Goal: Task Accomplishment & Management: Complete application form

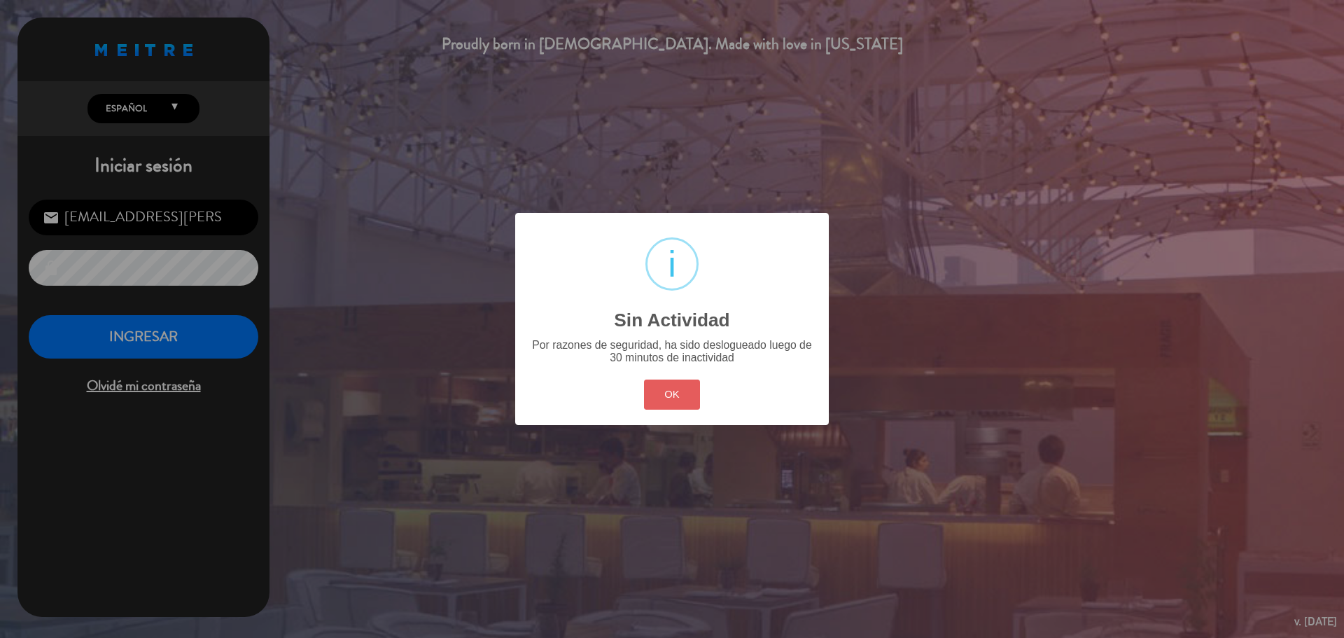
click at [681, 390] on button "OK" at bounding box center [672, 394] width 57 height 30
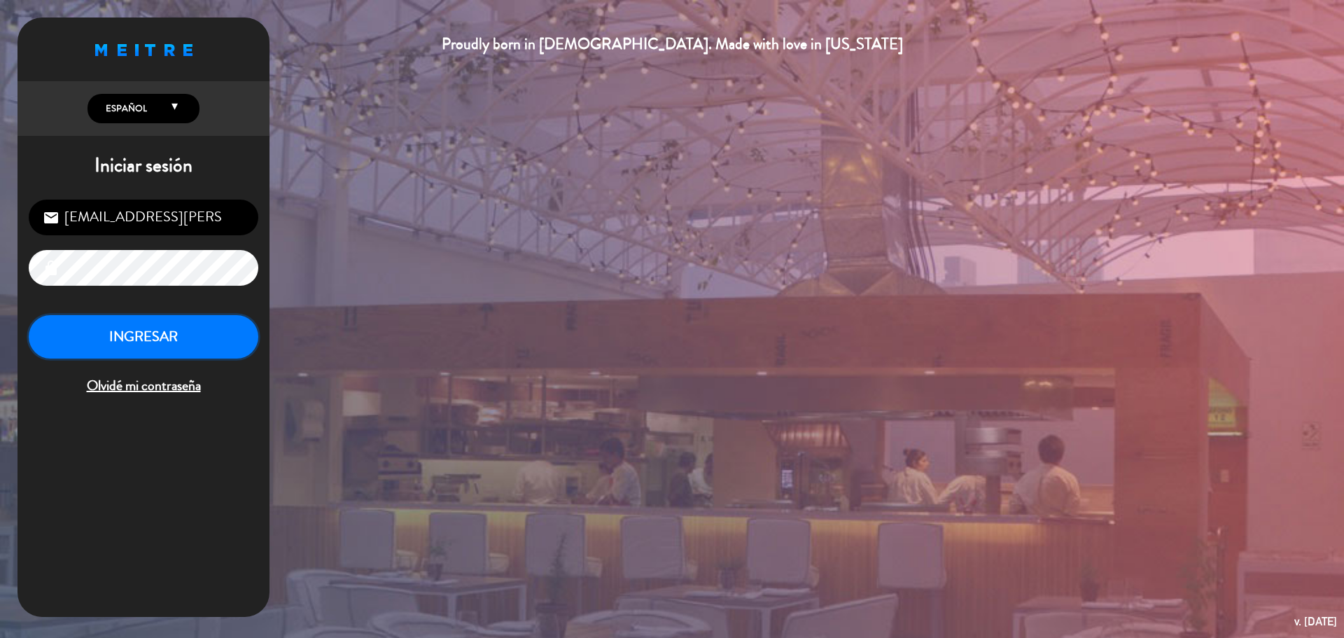
click at [217, 342] on button "INGRESAR" at bounding box center [144, 337] width 230 height 44
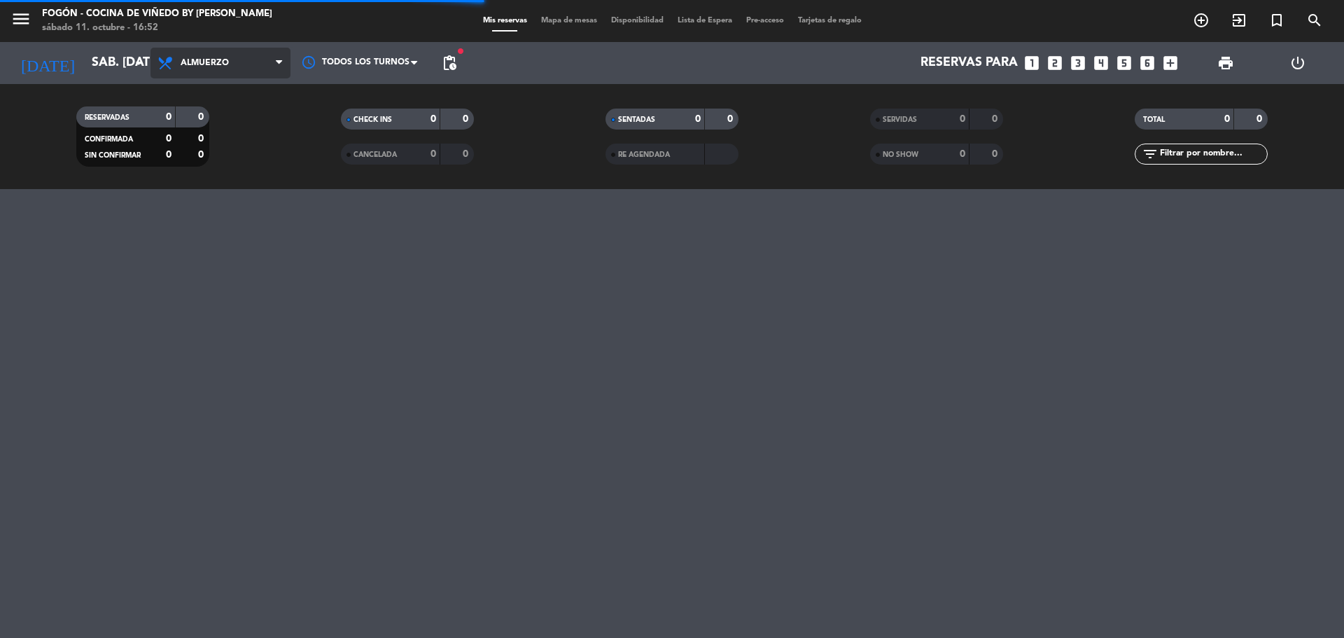
click at [213, 60] on span "Almuerzo" at bounding box center [205, 63] width 48 height 10
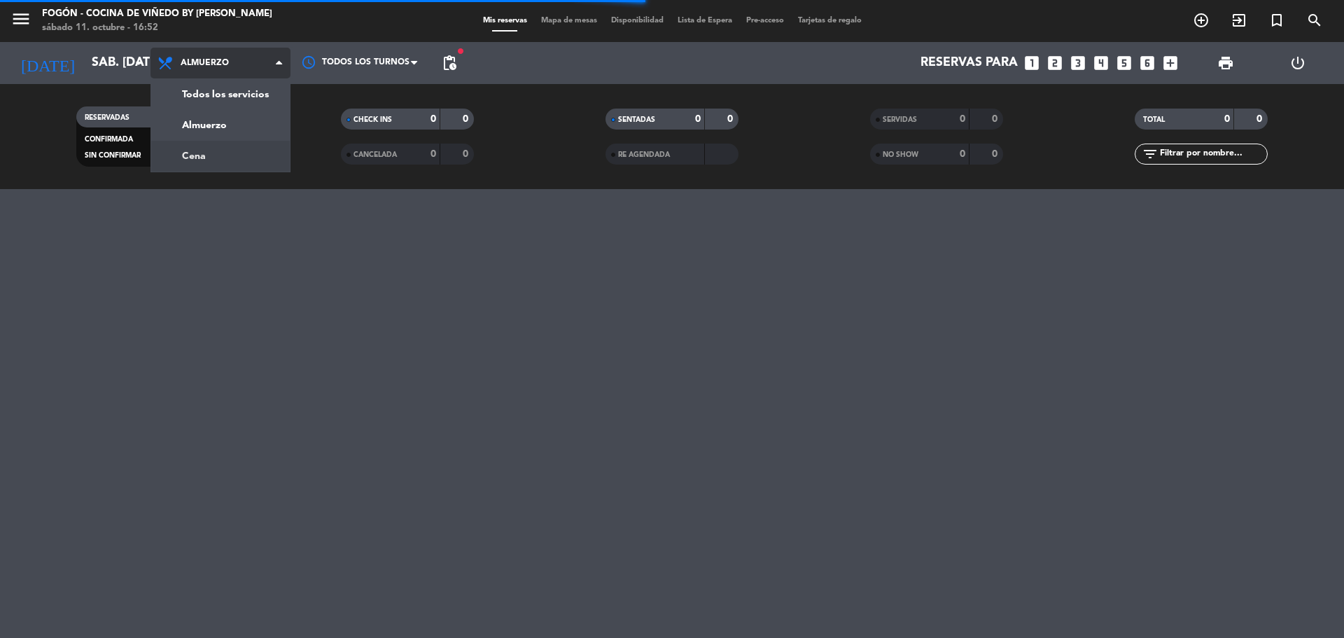
click at [206, 159] on div "menu Fogón - Cocina de viñedo by [PERSON_NAME] sábado 11. octubre - 16:52 Mis r…" at bounding box center [672, 94] width 1344 height 189
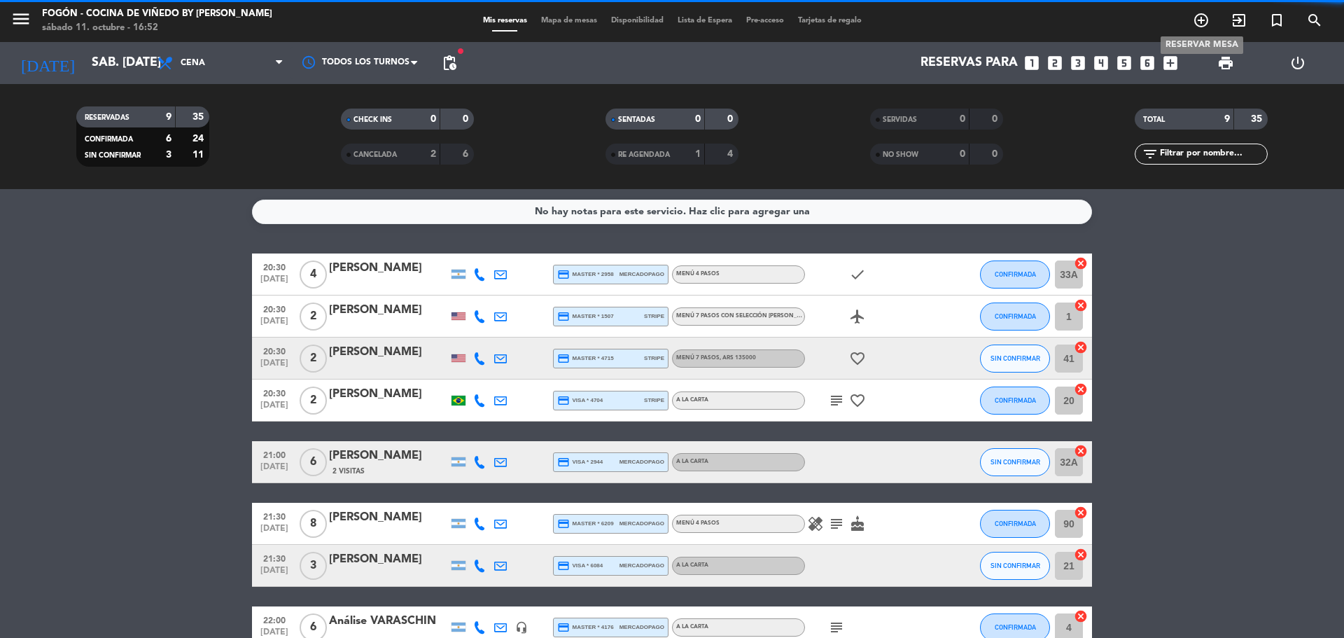
click at [1200, 17] on icon "add_circle_outline" at bounding box center [1201, 20] width 17 height 17
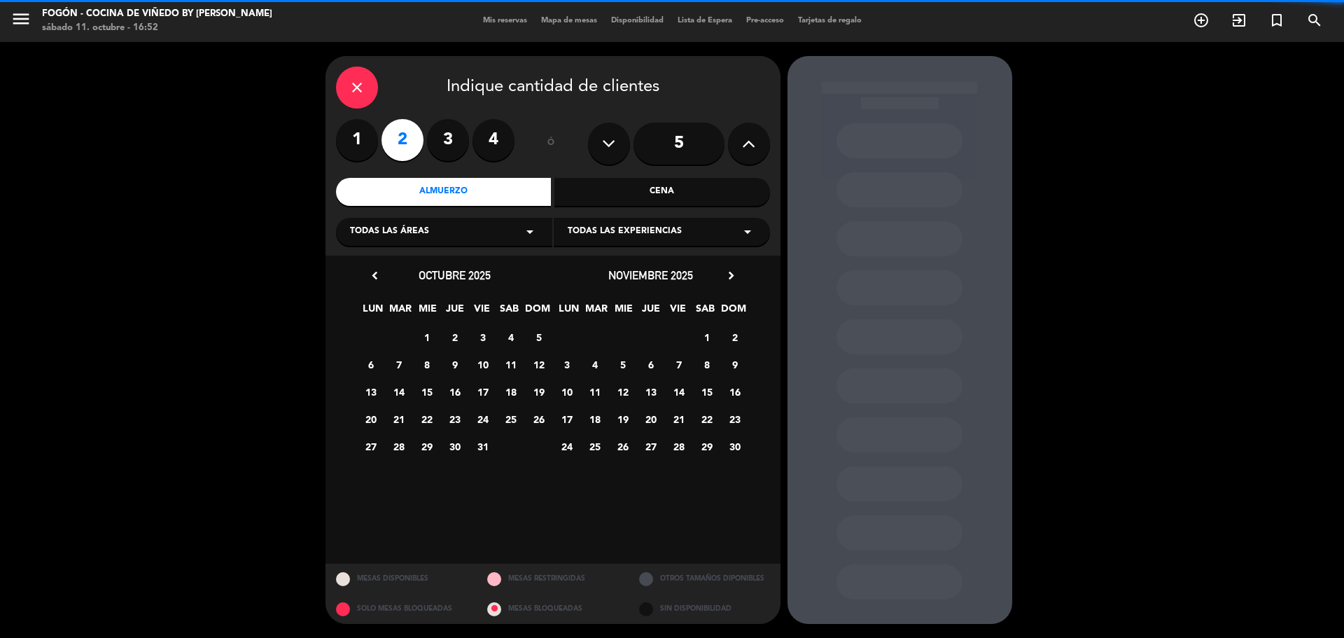
click at [358, 85] on icon "close" at bounding box center [357, 87] width 17 height 17
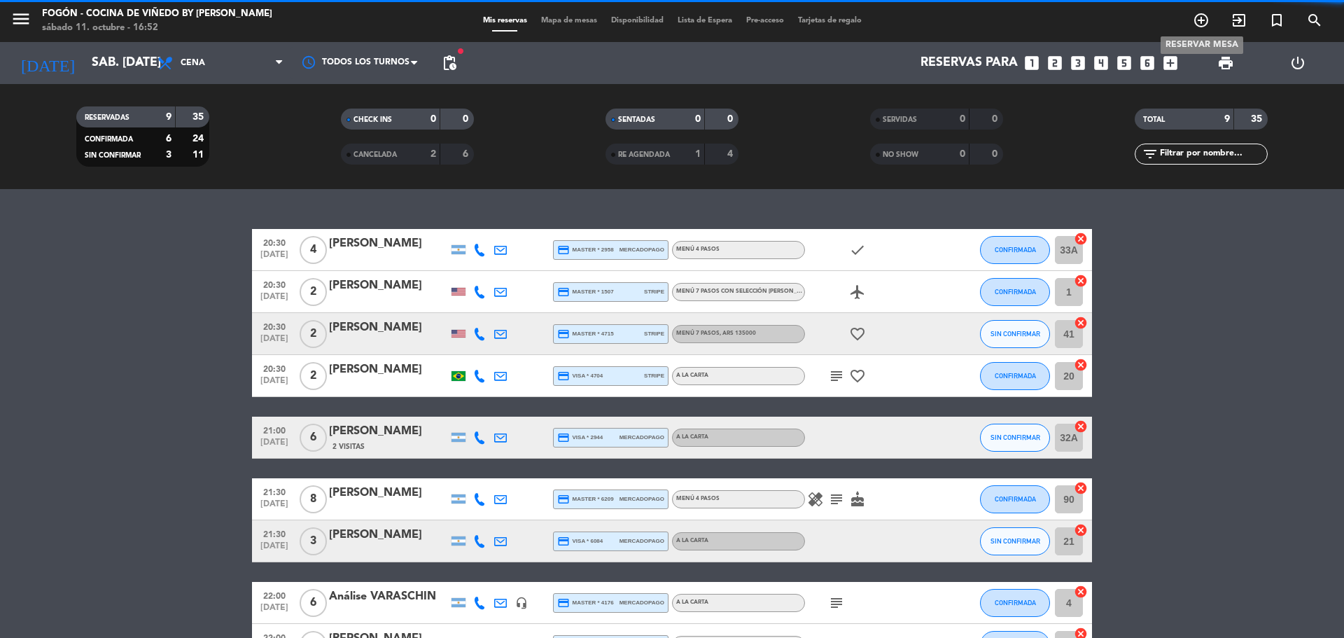
click at [1203, 20] on icon "add_circle_outline" at bounding box center [1201, 20] width 17 height 17
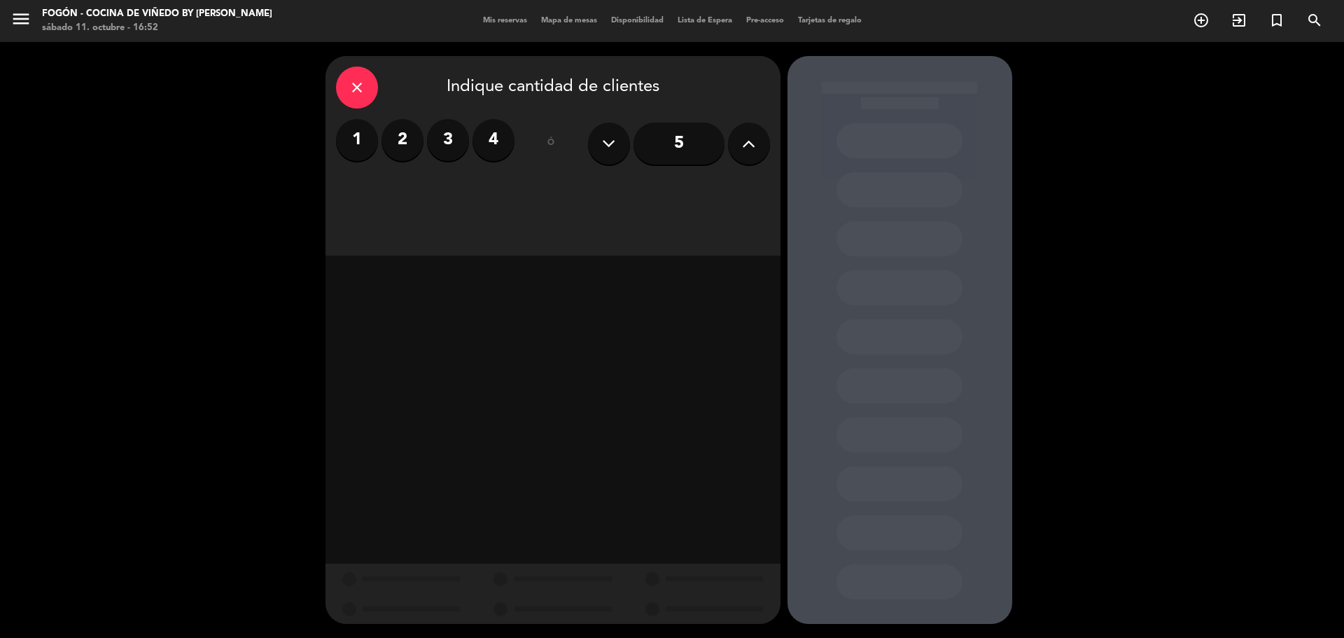
click at [400, 143] on label "2" at bounding box center [402, 140] width 42 height 42
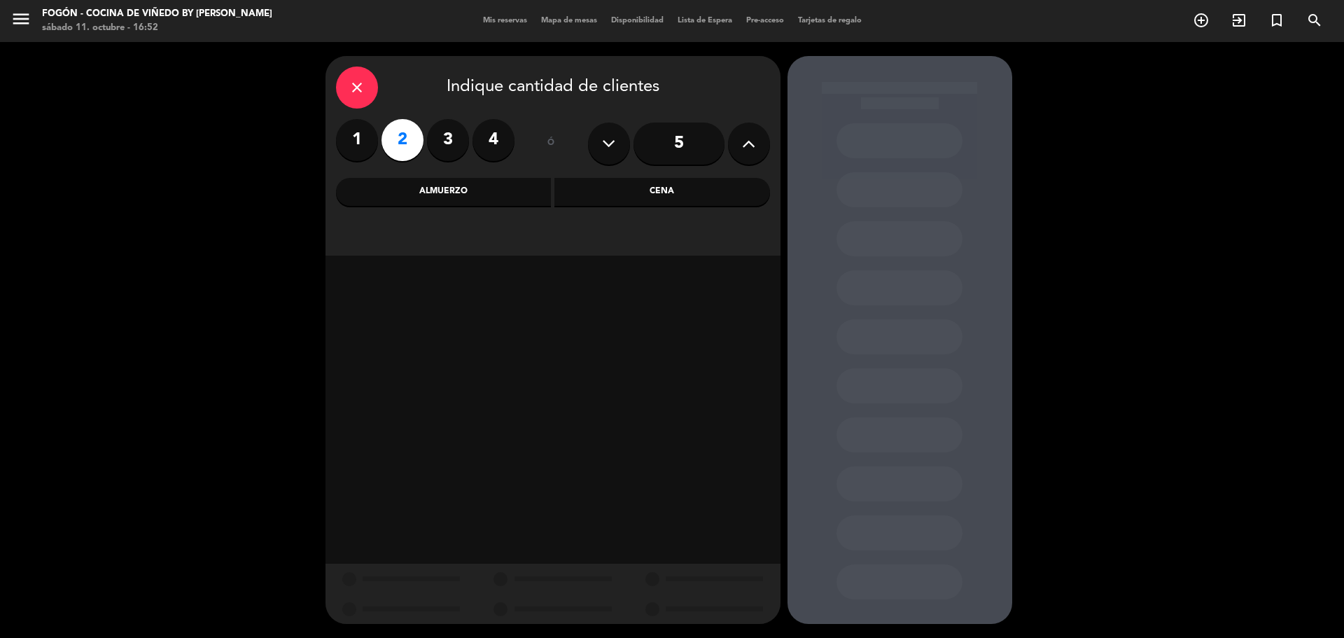
click at [630, 190] on div "Cena" at bounding box center [662, 192] width 216 height 28
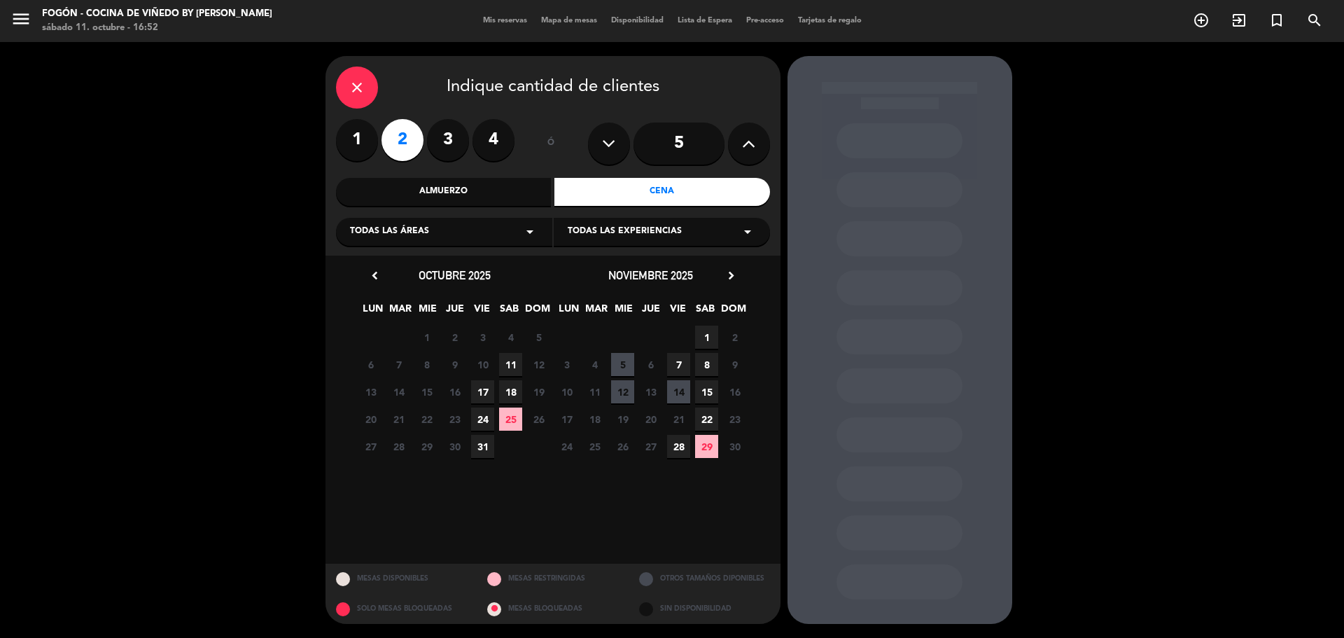
click at [512, 366] on span "11" at bounding box center [510, 364] width 23 height 23
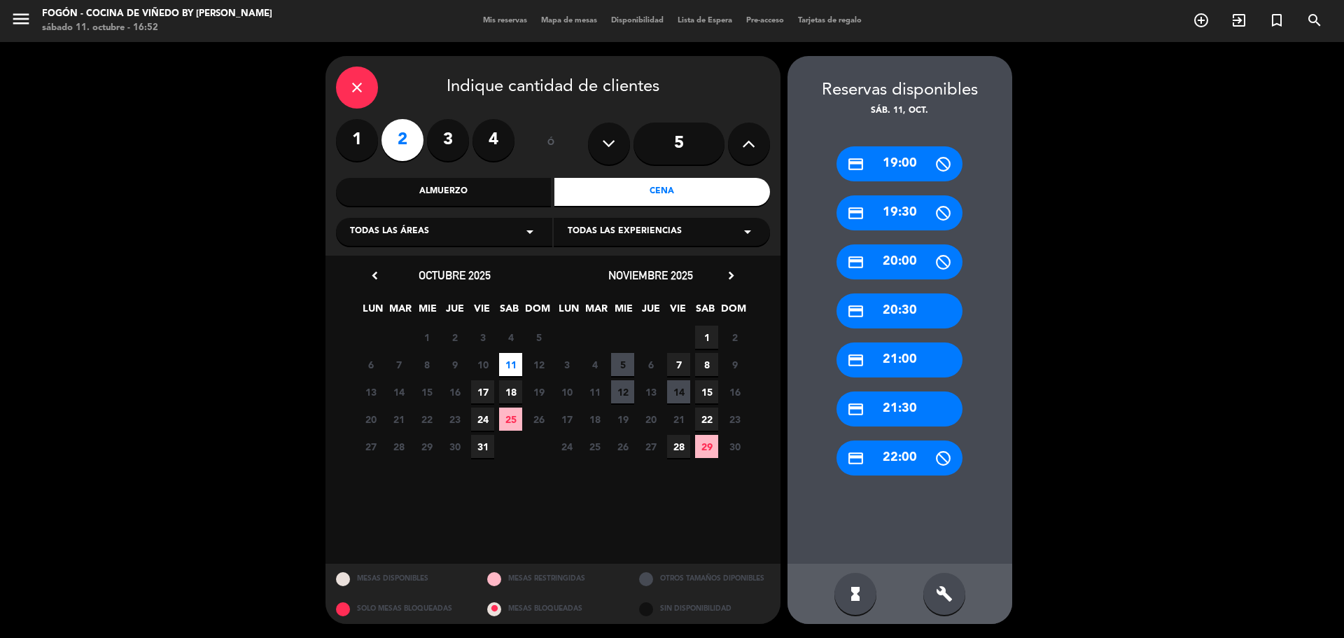
click at [896, 410] on div "credit_card 21:30" at bounding box center [899, 408] width 126 height 35
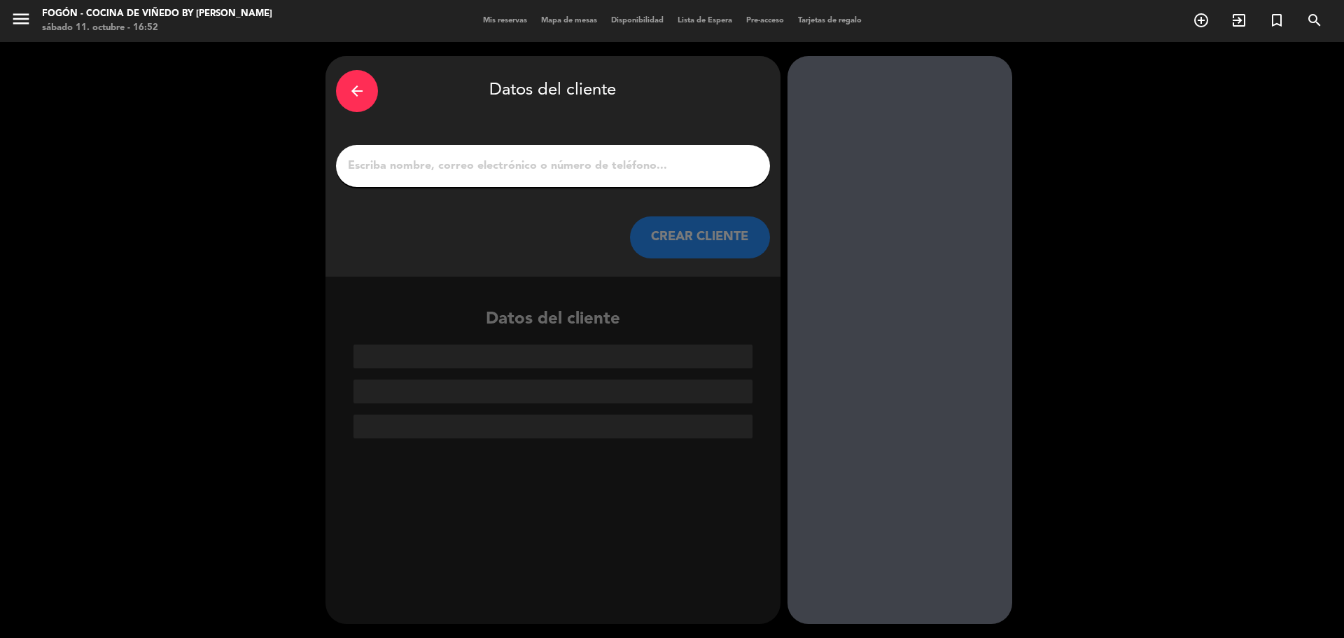
click at [558, 167] on input "1" at bounding box center [552, 166] width 413 height 20
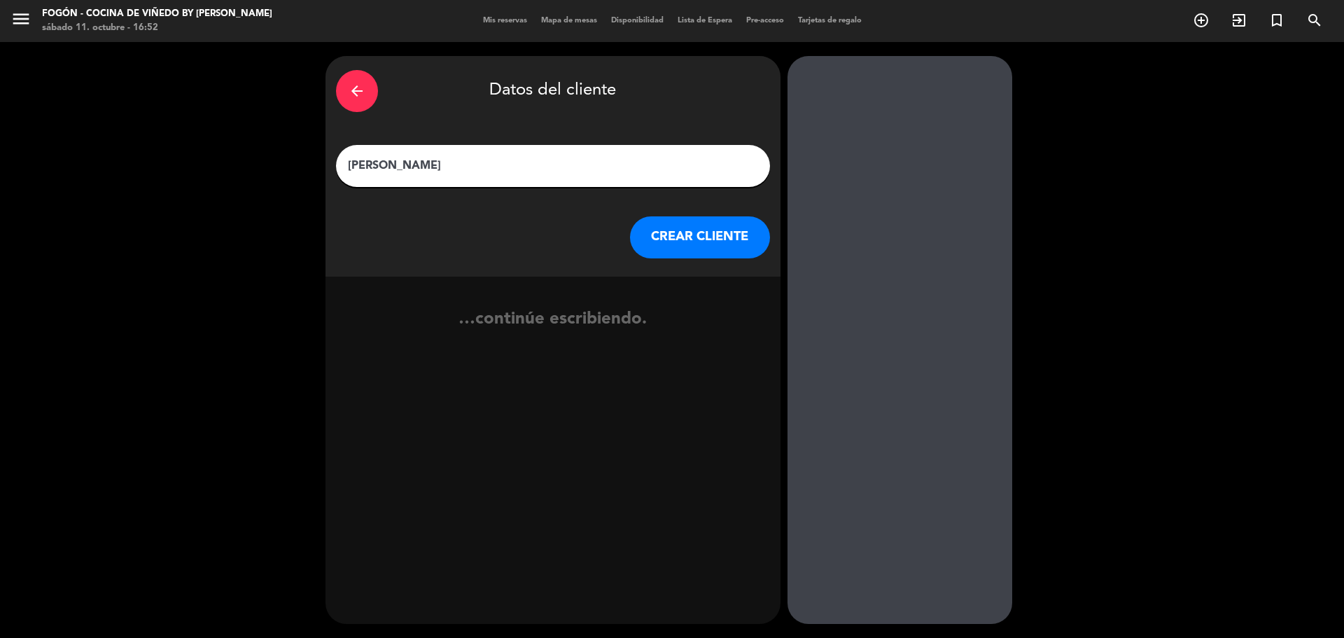
type input "[PERSON_NAME]"
click at [738, 237] on button "CREAR CLIENTE" at bounding box center [700, 237] width 140 height 42
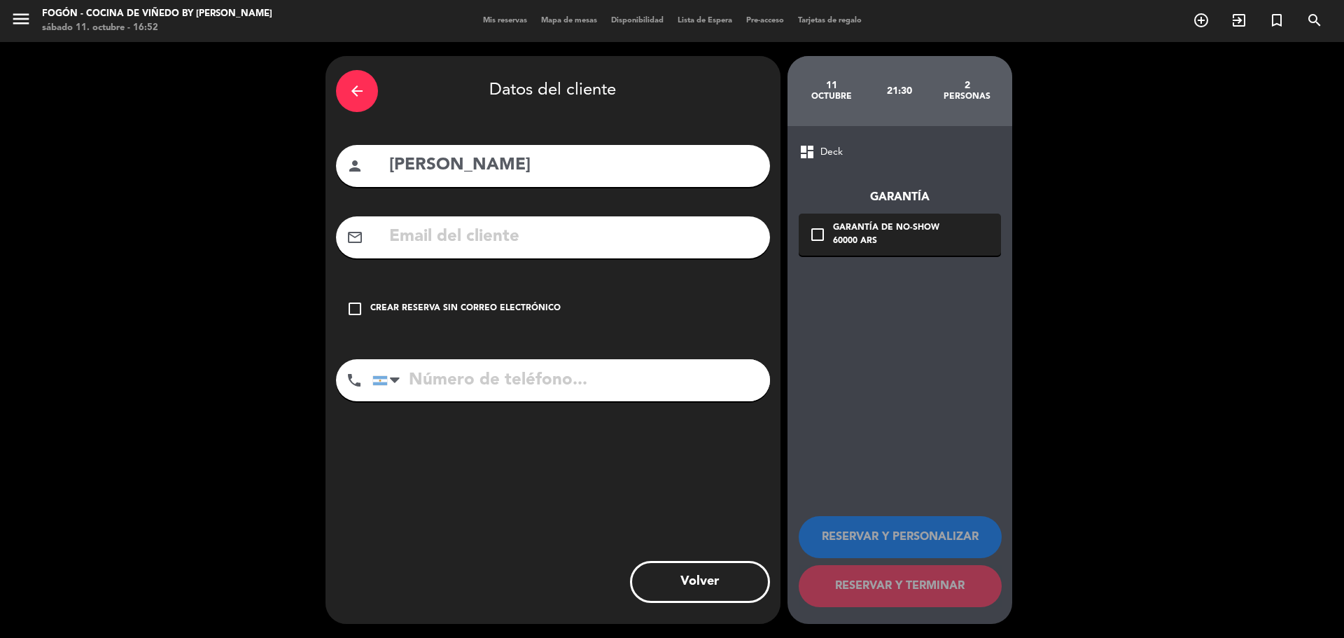
click at [694, 246] on input "text" at bounding box center [574, 237] width 372 height 29
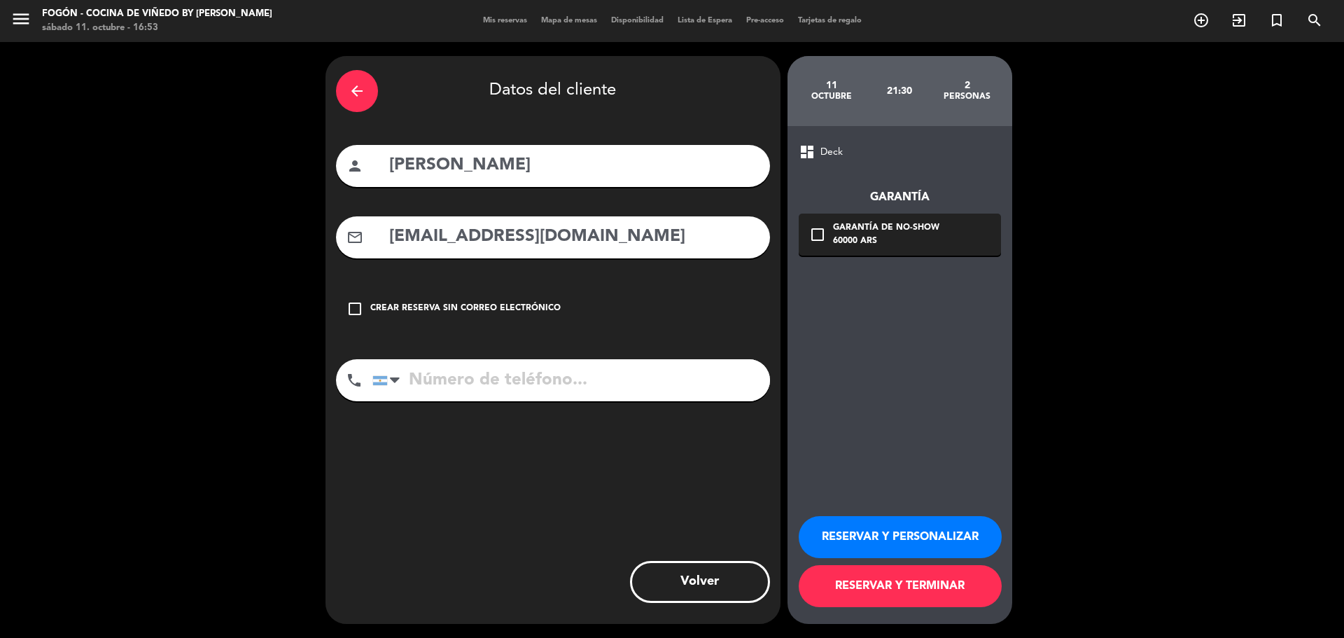
type input "[EMAIL_ADDRESS][DOMAIN_NAME]"
click at [680, 386] on input "tel" at bounding box center [571, 380] width 398 height 42
type input "3364655452"
click at [901, 234] on div "Garantía de no-show" at bounding box center [886, 228] width 106 height 14
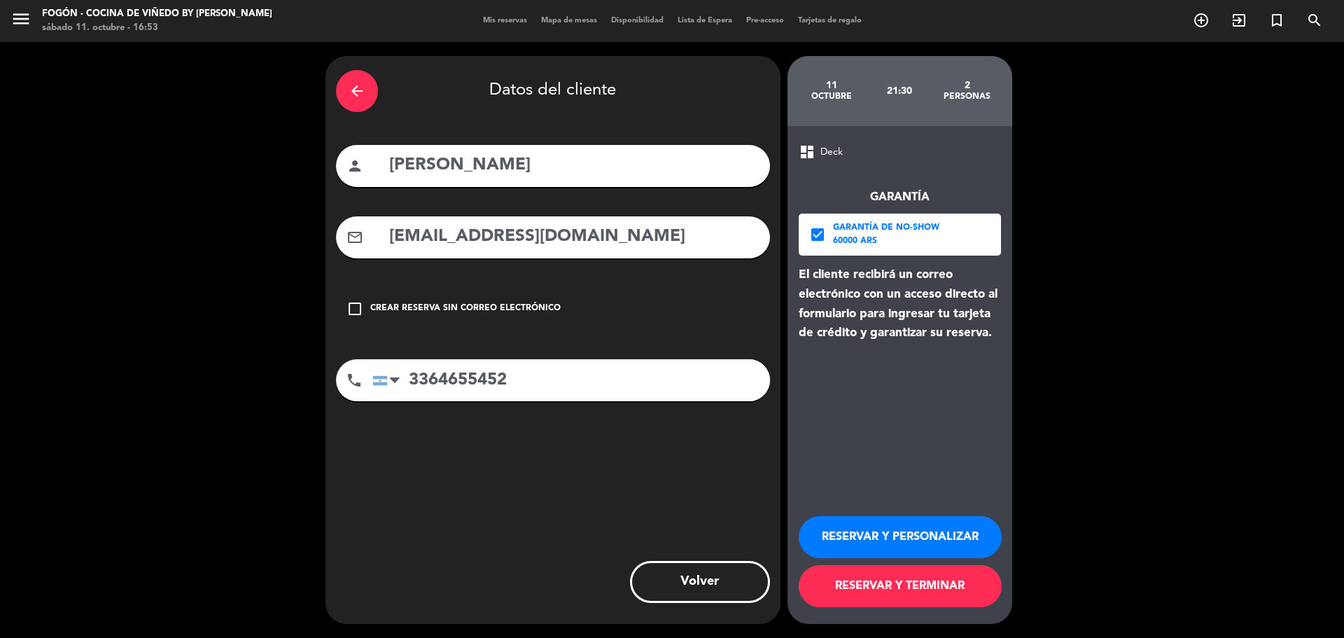
click at [913, 532] on button "RESERVAR Y PERSONALIZAR" at bounding box center [900, 537] width 203 height 42
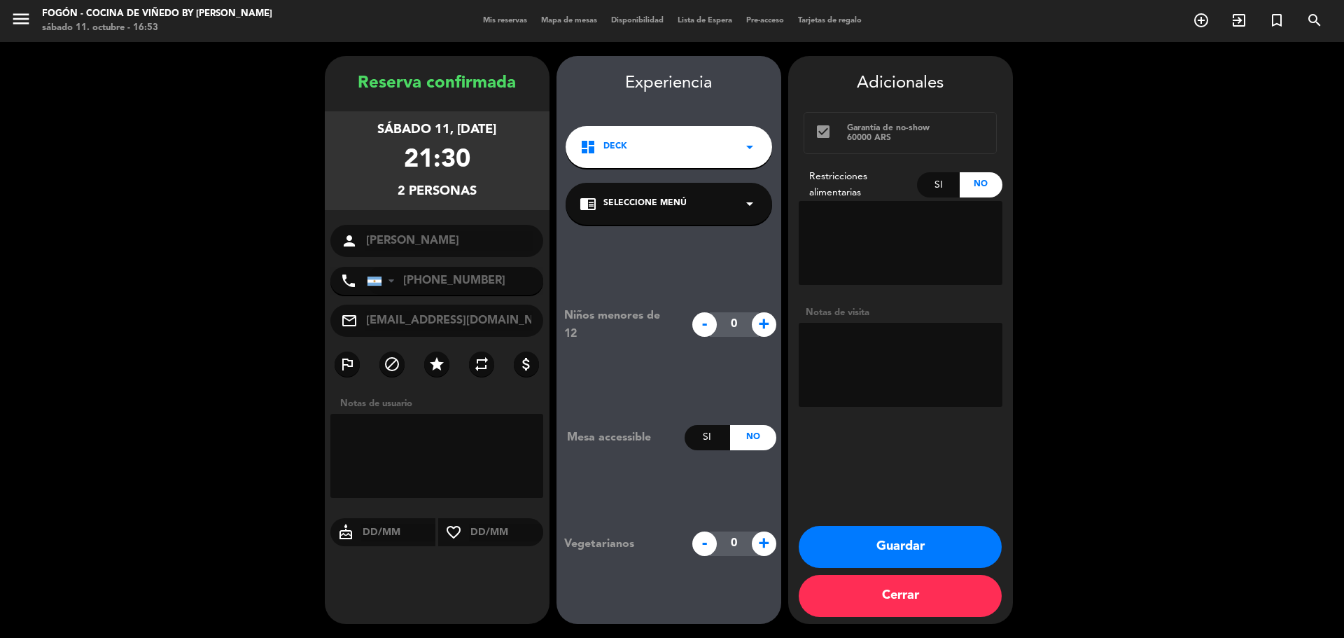
click at [869, 349] on textarea at bounding box center [901, 365] width 204 height 84
type textarea "tel 11-10 - vero"
click at [881, 547] on button "Guardar" at bounding box center [900, 547] width 203 height 42
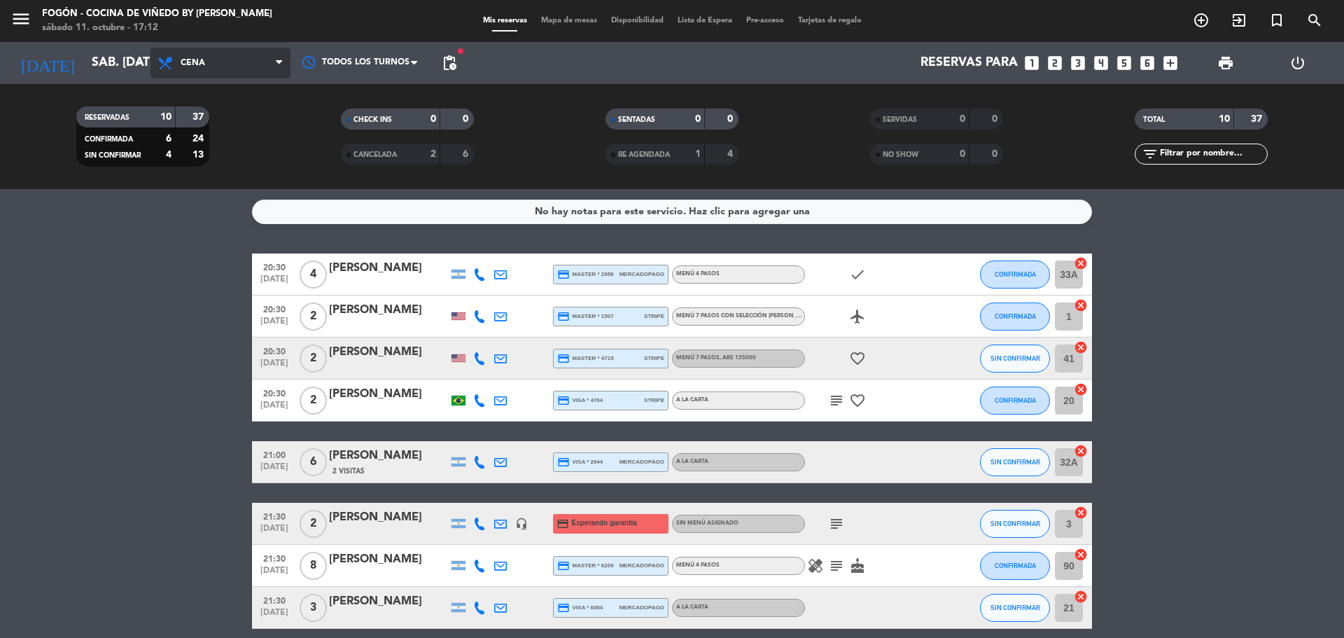
click at [181, 58] on span "Cena" at bounding box center [193, 63] width 24 height 10
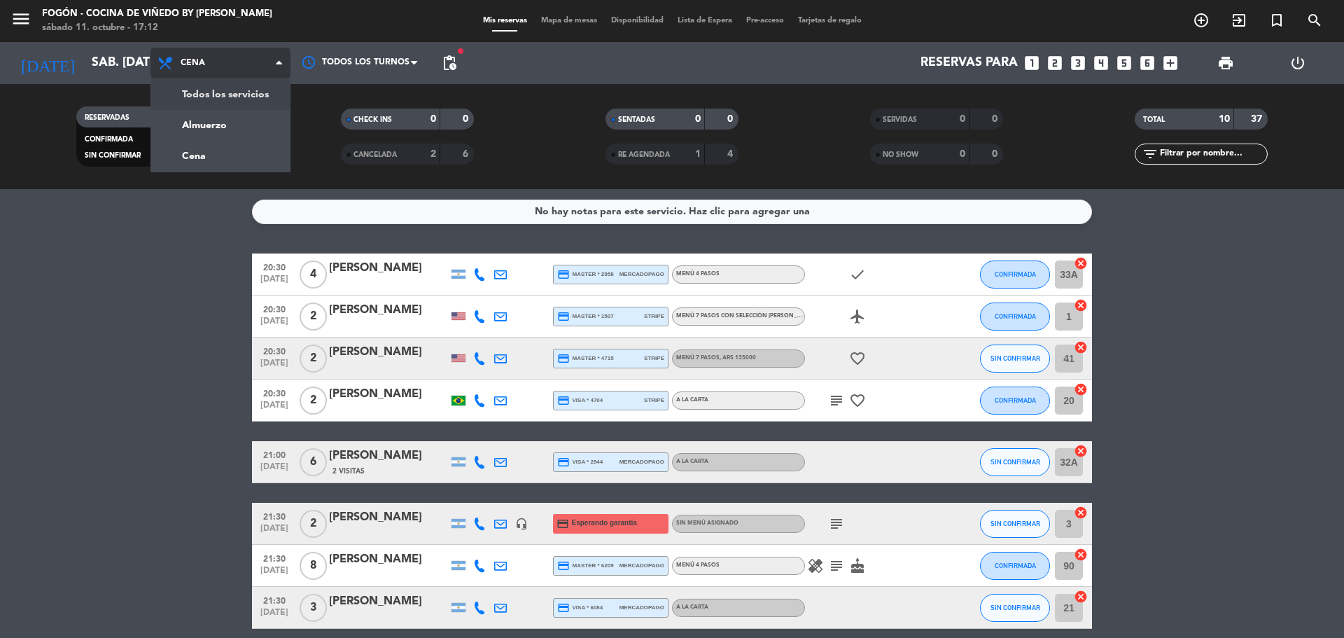
click at [193, 114] on div "menu Fogón - Cocina de viñedo by [PERSON_NAME] sábado 11. octubre - 17:12 Mis r…" at bounding box center [672, 94] width 1344 height 189
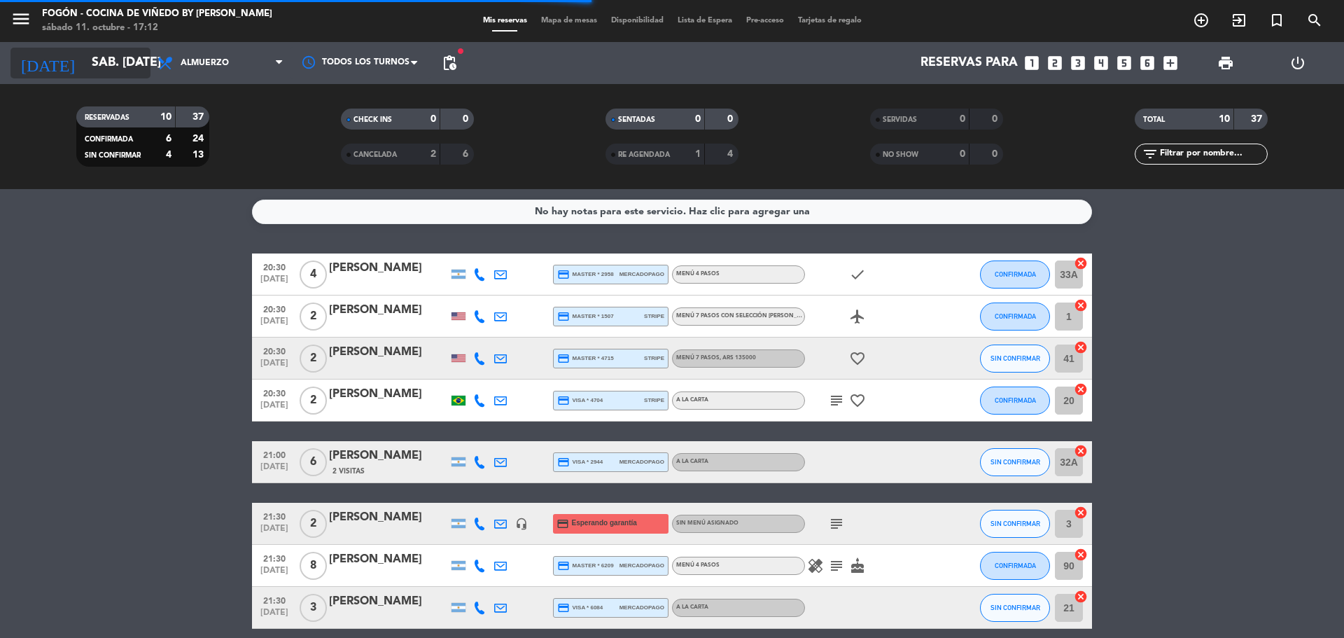
click at [97, 73] on input "sáb. [DATE]" at bounding box center [166, 63] width 162 height 28
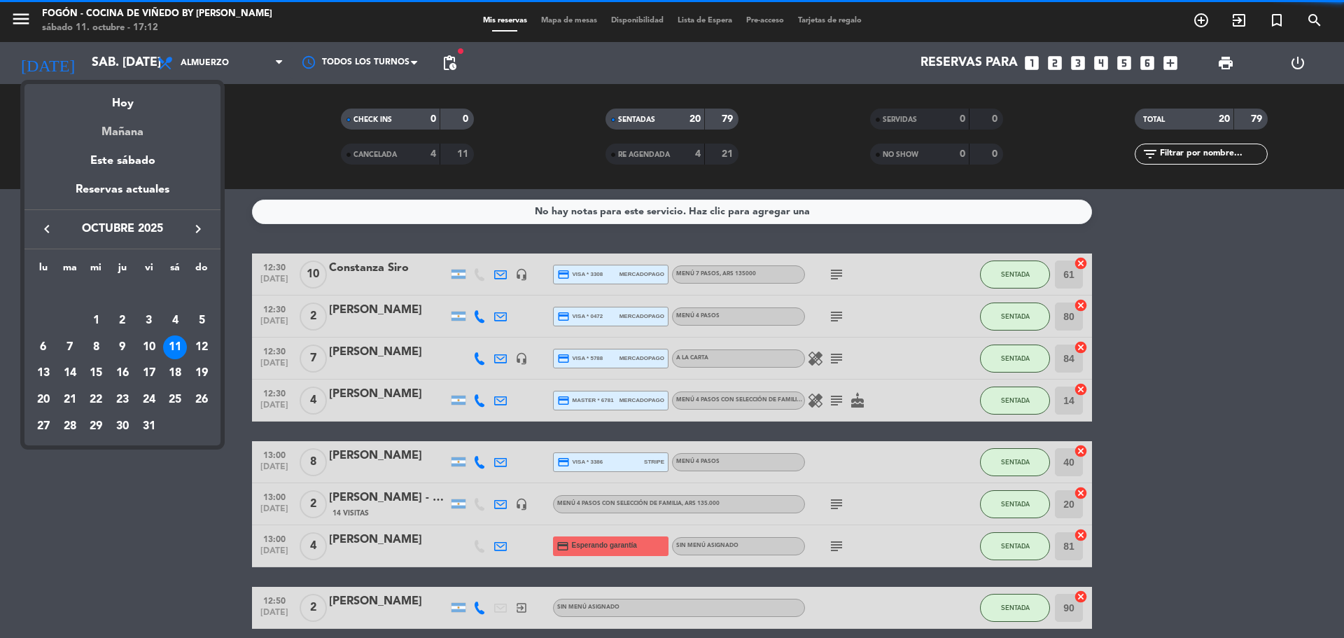
click at [110, 122] on div "Mañana" at bounding box center [122, 127] width 196 height 29
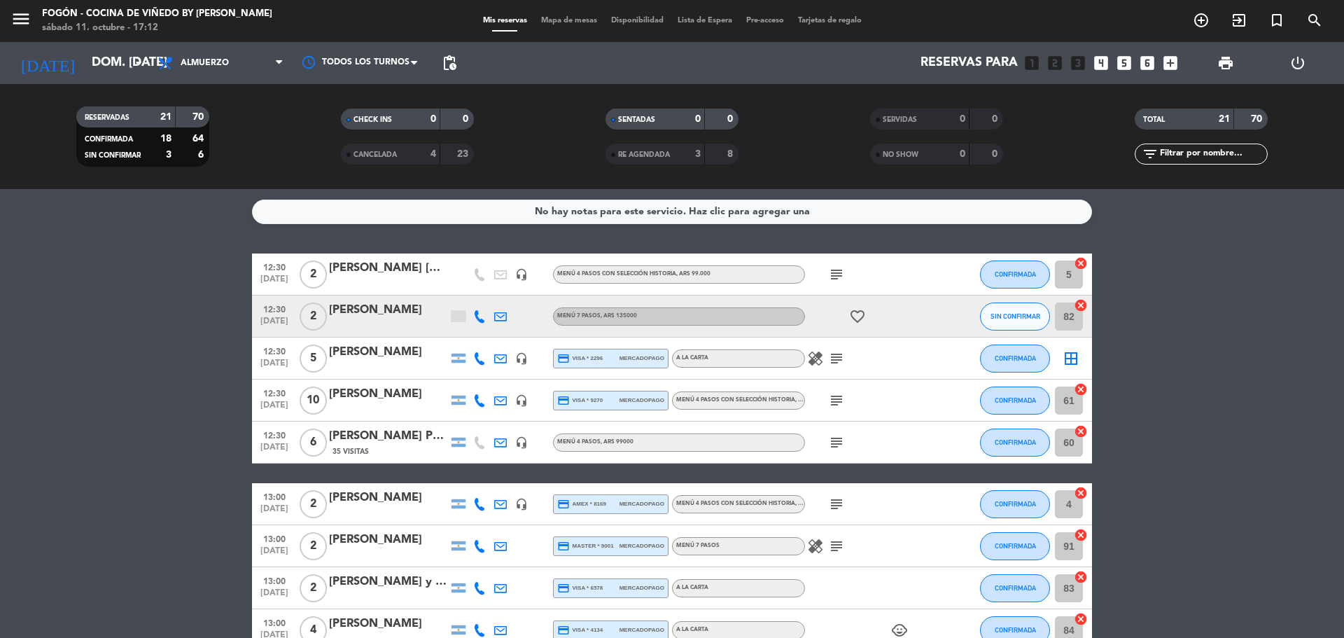
click at [1223, 72] on span "print" at bounding box center [1226, 63] width 28 height 28
click at [1229, 64] on span "print" at bounding box center [1225, 63] width 17 height 17
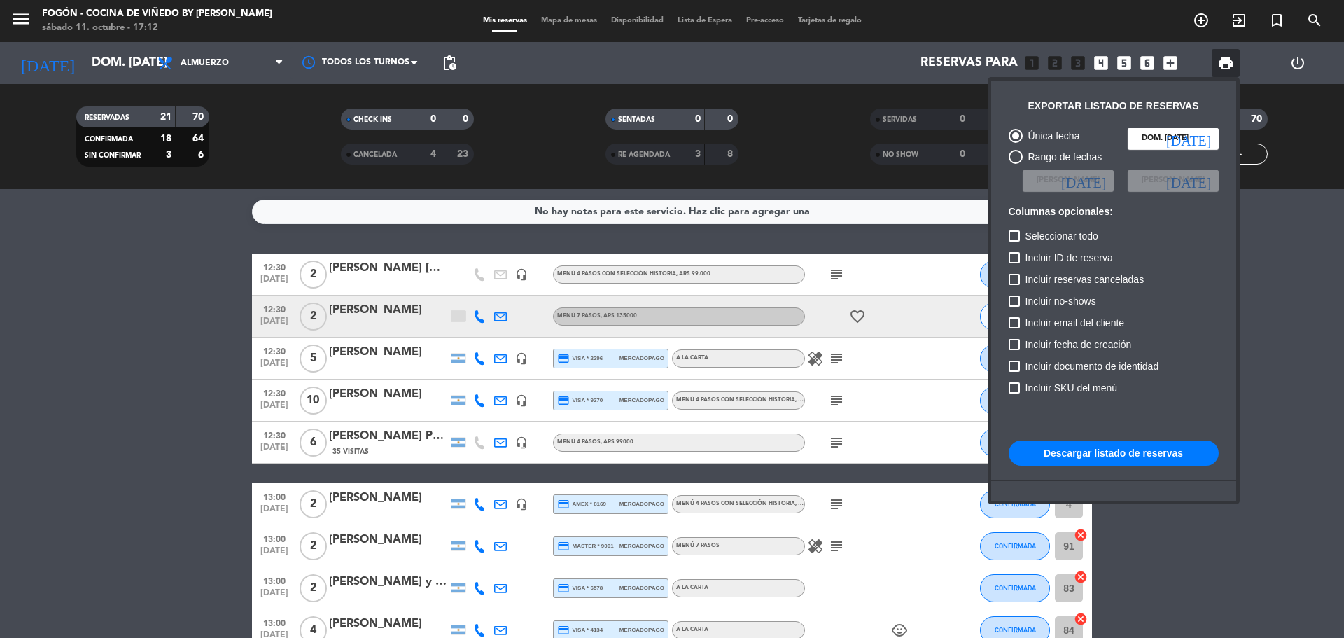
click at [1138, 451] on button "Descargar listado de reservas" at bounding box center [1114, 452] width 210 height 25
click at [86, 62] on div at bounding box center [672, 319] width 1344 height 638
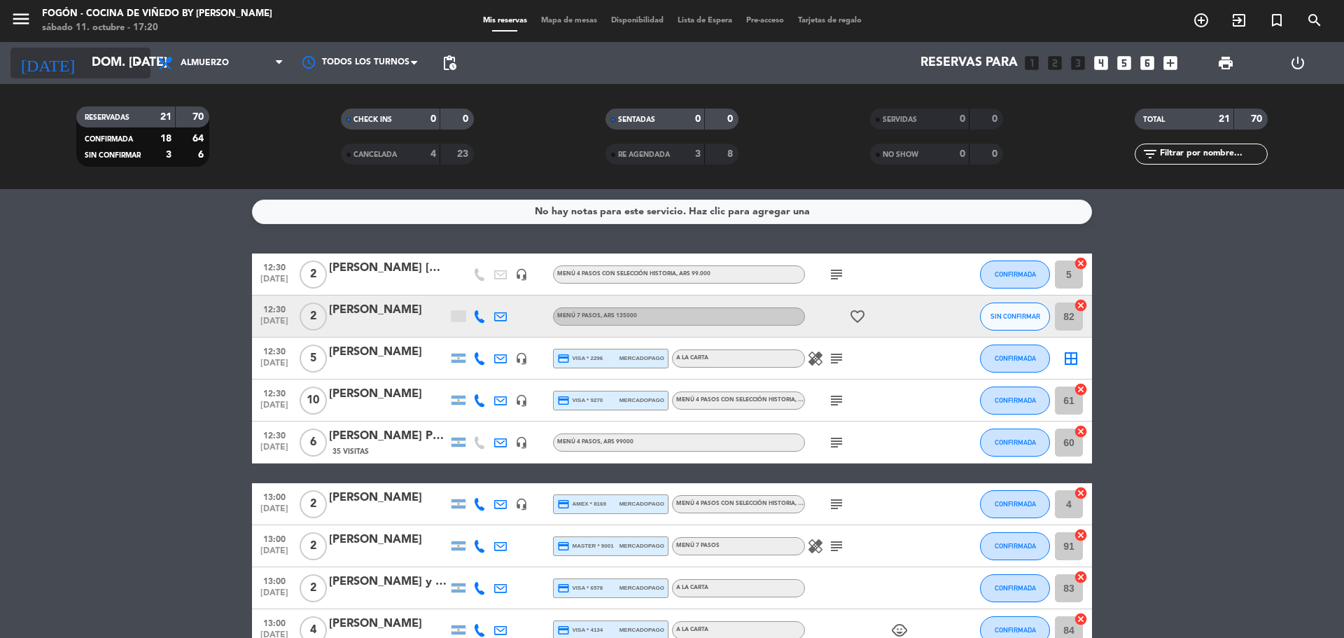
click at [115, 71] on input "dom. [DATE]" at bounding box center [166, 63] width 162 height 28
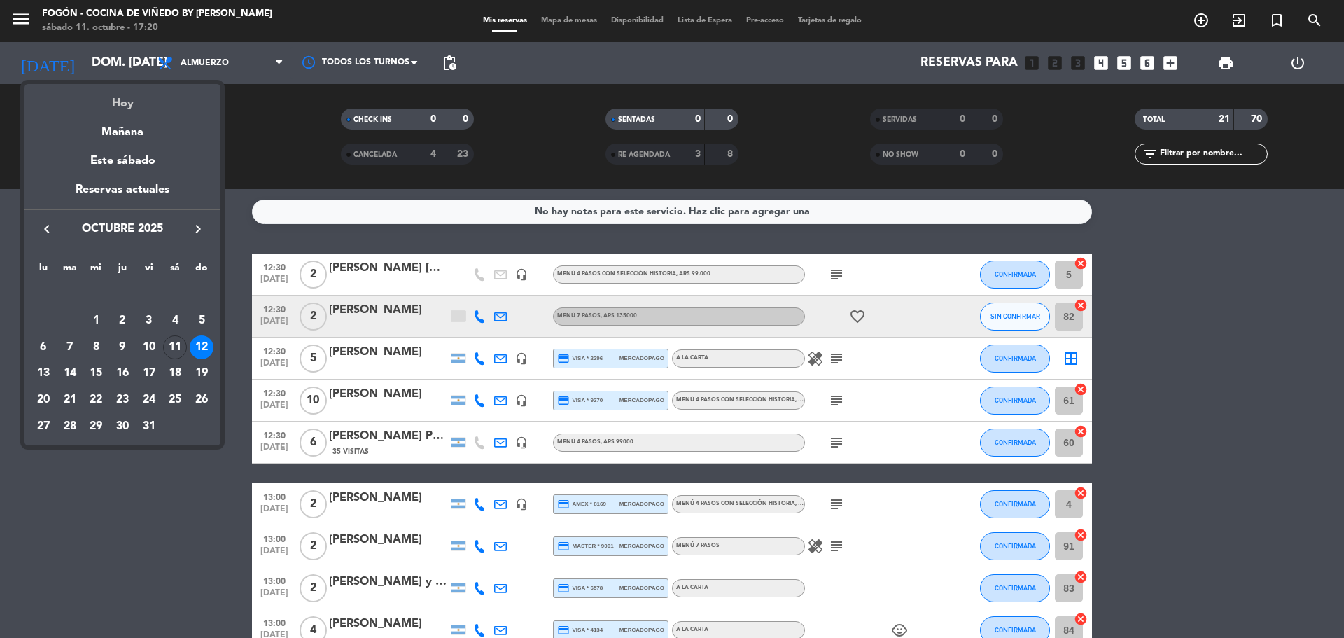
click at [134, 91] on div "Hoy" at bounding box center [122, 98] width 196 height 29
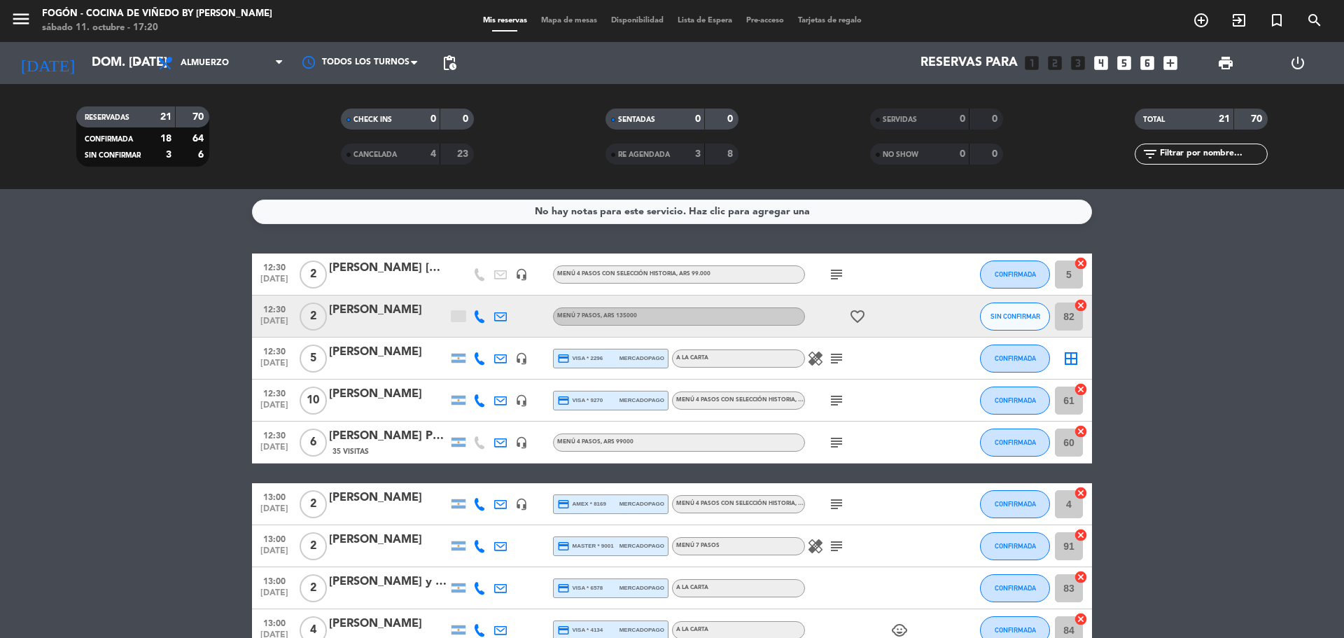
type input "sáb. [DATE]"
click at [226, 76] on span "Almuerzo" at bounding box center [220, 63] width 140 height 31
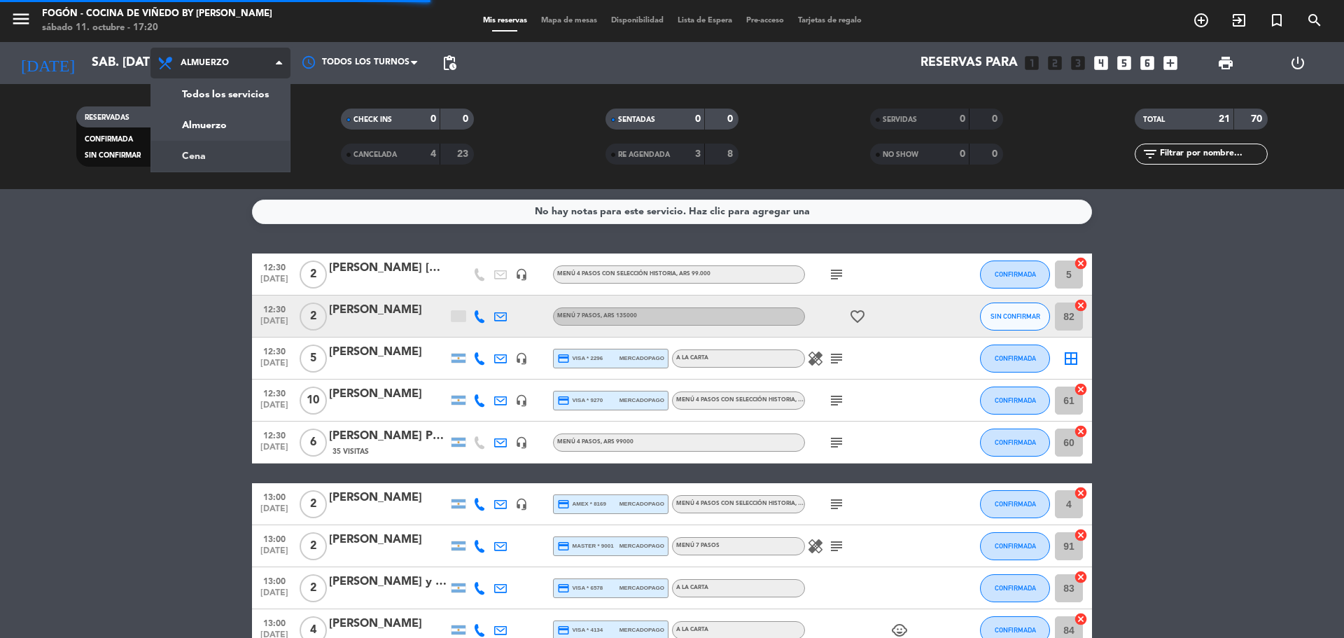
click at [234, 151] on div "menu Fogón - Cocina de viñedo by [PERSON_NAME] sábado 11. octubre - 17:20 Mis r…" at bounding box center [672, 94] width 1344 height 189
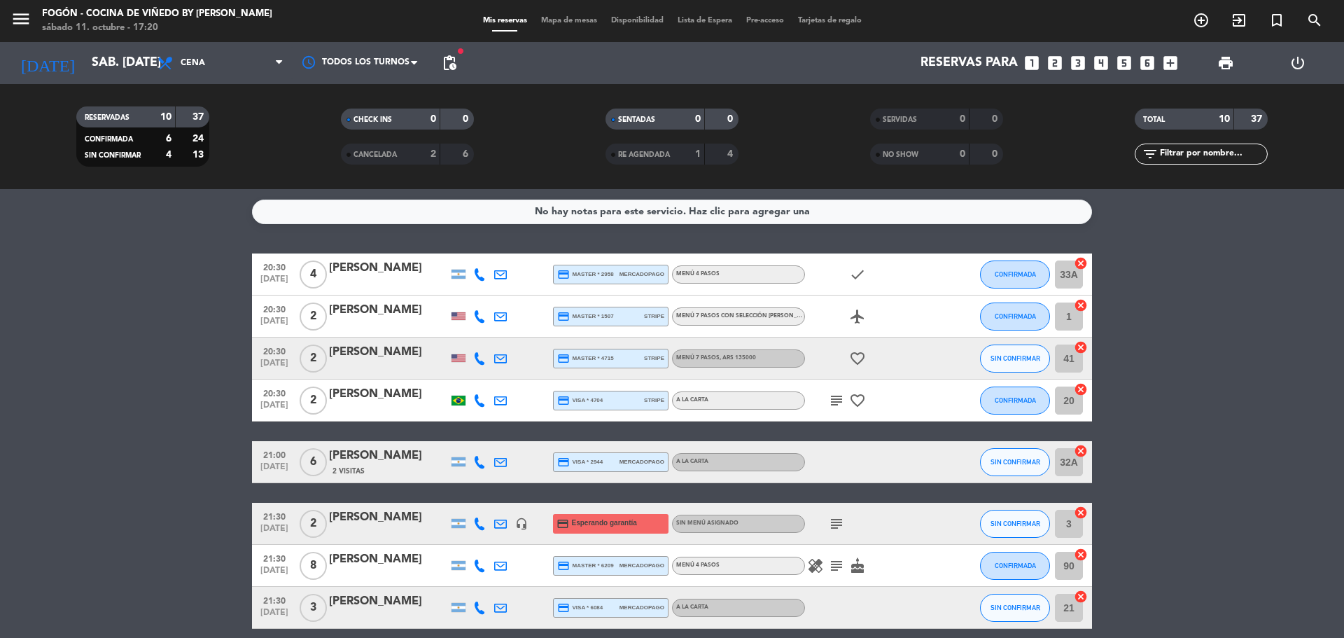
click at [390, 356] on div "[PERSON_NAME]" at bounding box center [388, 352] width 119 height 18
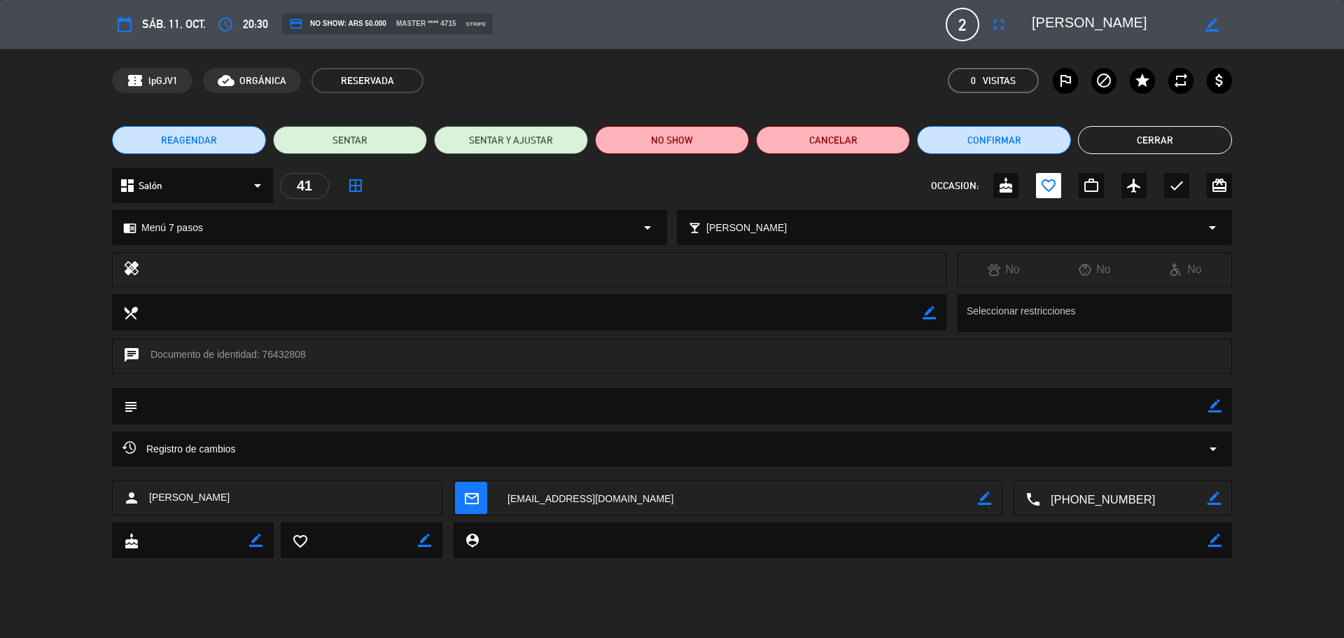
click at [1217, 402] on icon "border_color" at bounding box center [1214, 405] width 13 height 13
click at [1170, 400] on textarea at bounding box center [673, 406] width 1070 height 36
type textarea "q"
click at [1209, 406] on div "subject" at bounding box center [672, 406] width 1120 height 36
type textarea "interesados en el upgrade"
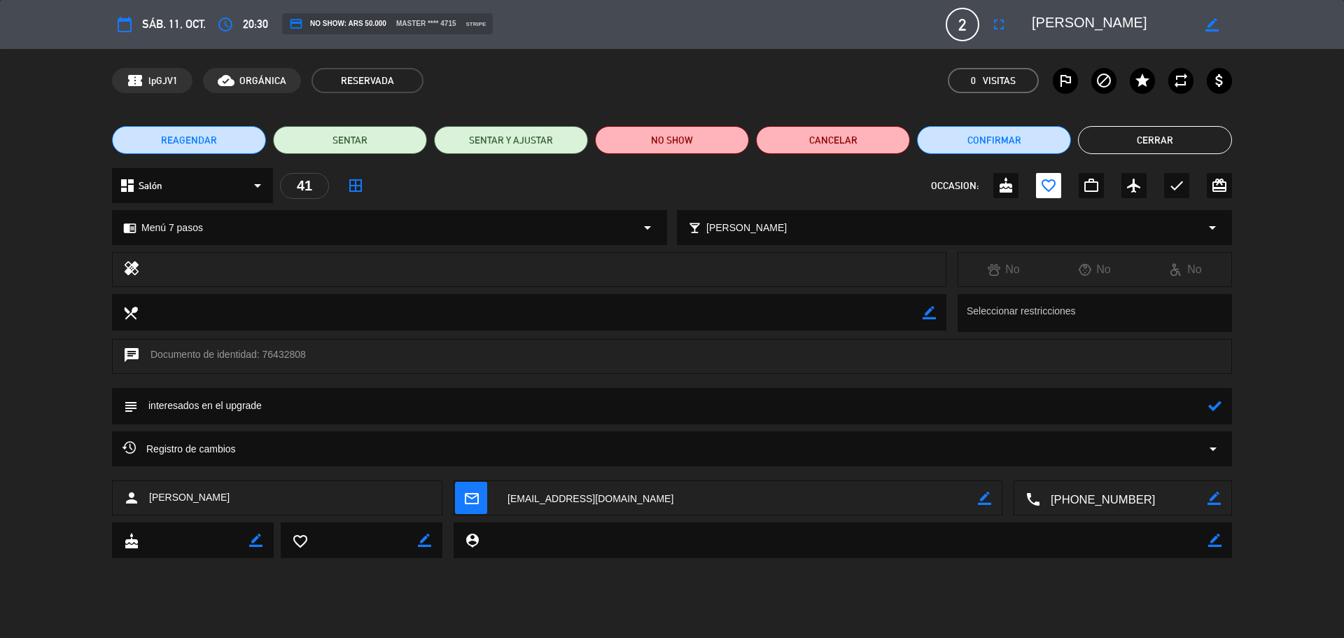
click at [1212, 405] on icon at bounding box center [1214, 405] width 13 height 13
click at [1139, 142] on button "Cerrar" at bounding box center [1155, 140] width 154 height 28
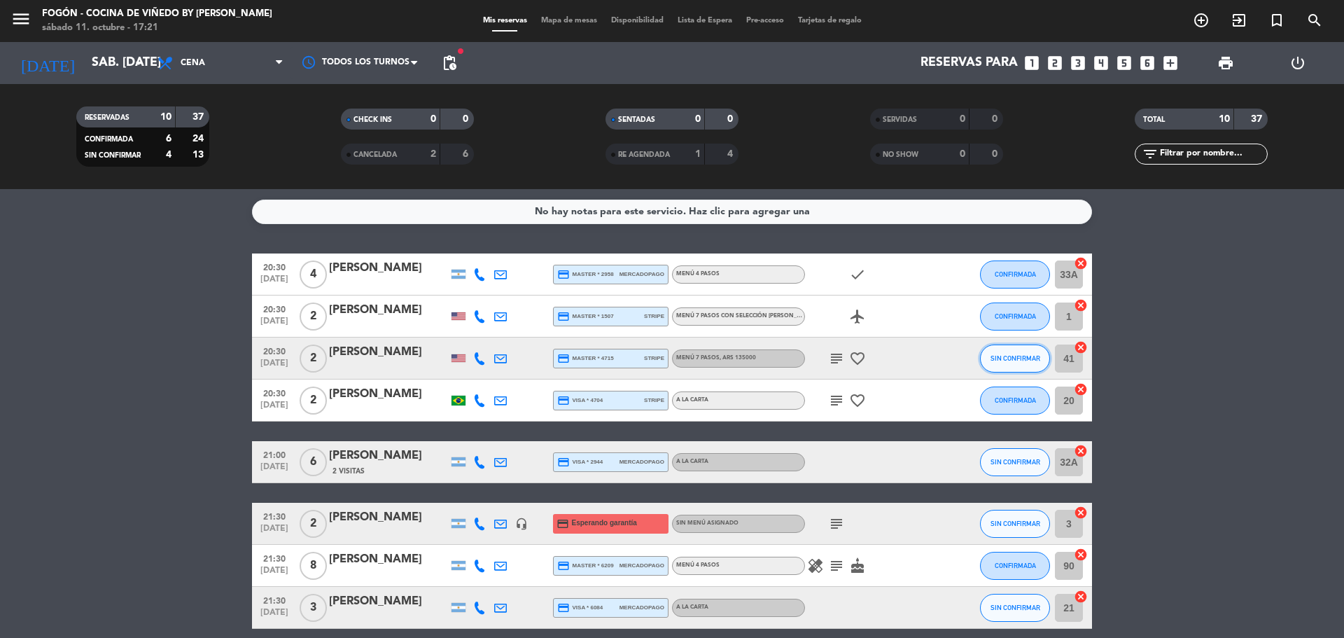
click at [1034, 354] on span "SIN CONFIRMAR" at bounding box center [1015, 358] width 50 height 8
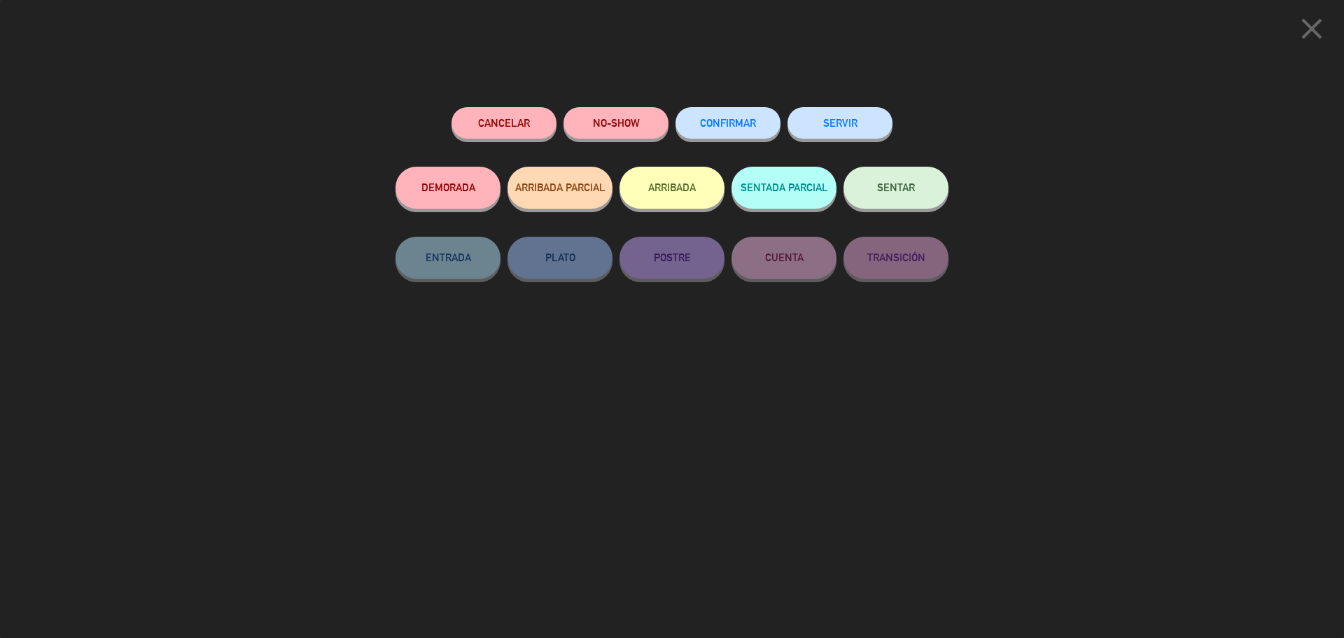
click at [753, 118] on button "CONFIRMAR" at bounding box center [727, 122] width 105 height 31
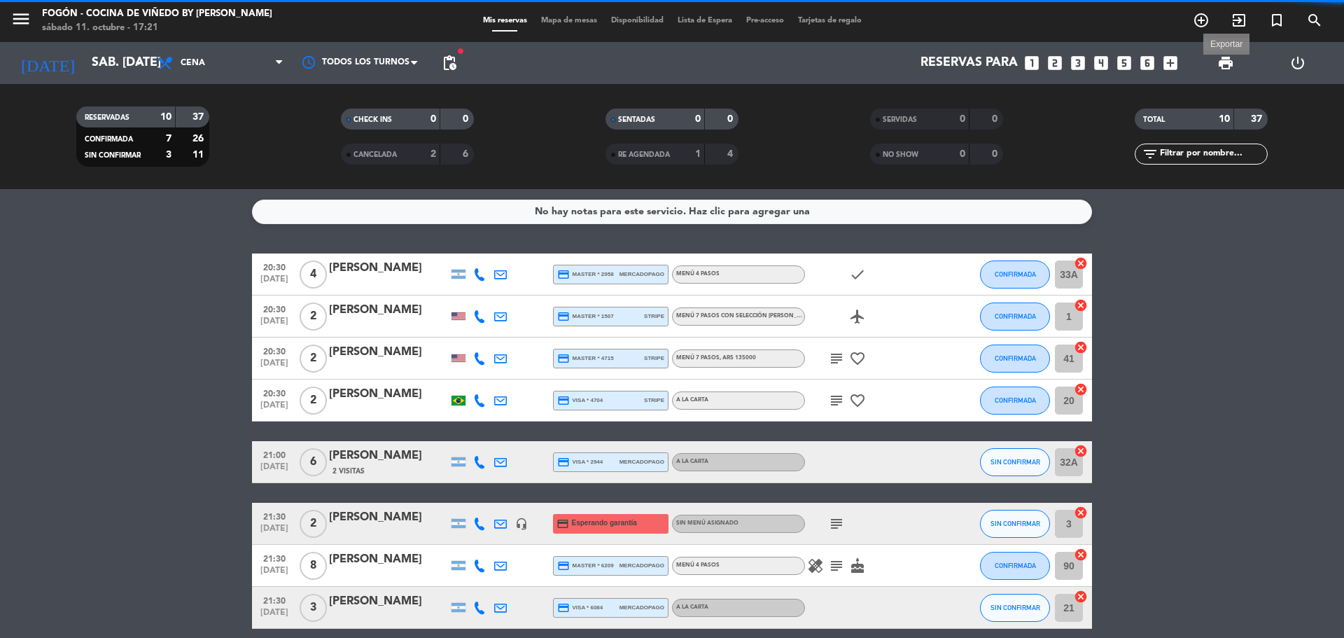
click at [1227, 58] on span "print" at bounding box center [1225, 63] width 17 height 17
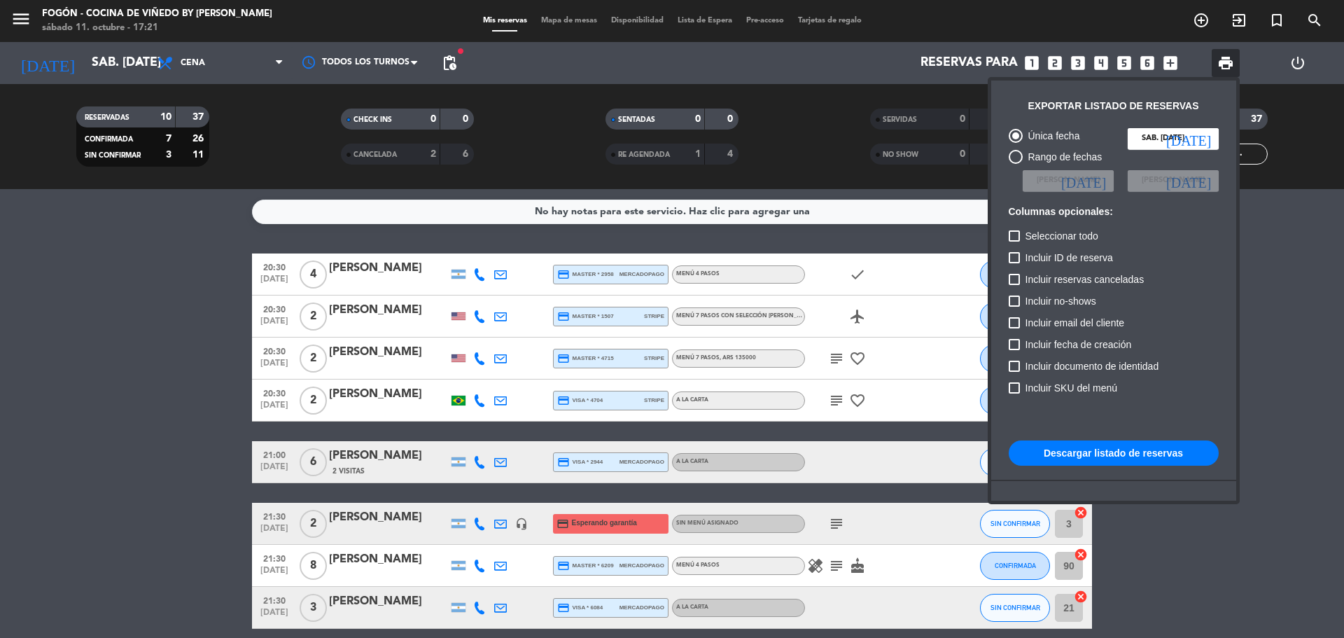
click at [1103, 454] on button "Descargar listado de reservas" at bounding box center [1114, 452] width 210 height 25
click at [59, 391] on div at bounding box center [672, 319] width 1344 height 638
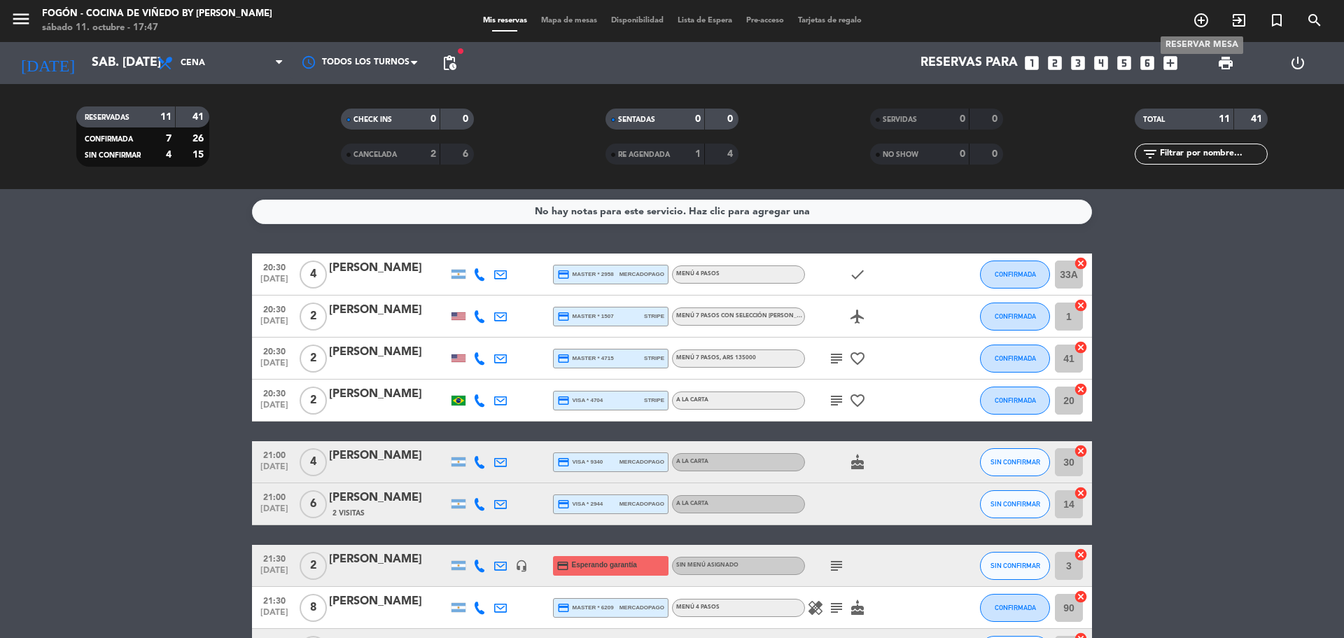
click at [1200, 24] on icon "add_circle_outline" at bounding box center [1201, 20] width 17 height 17
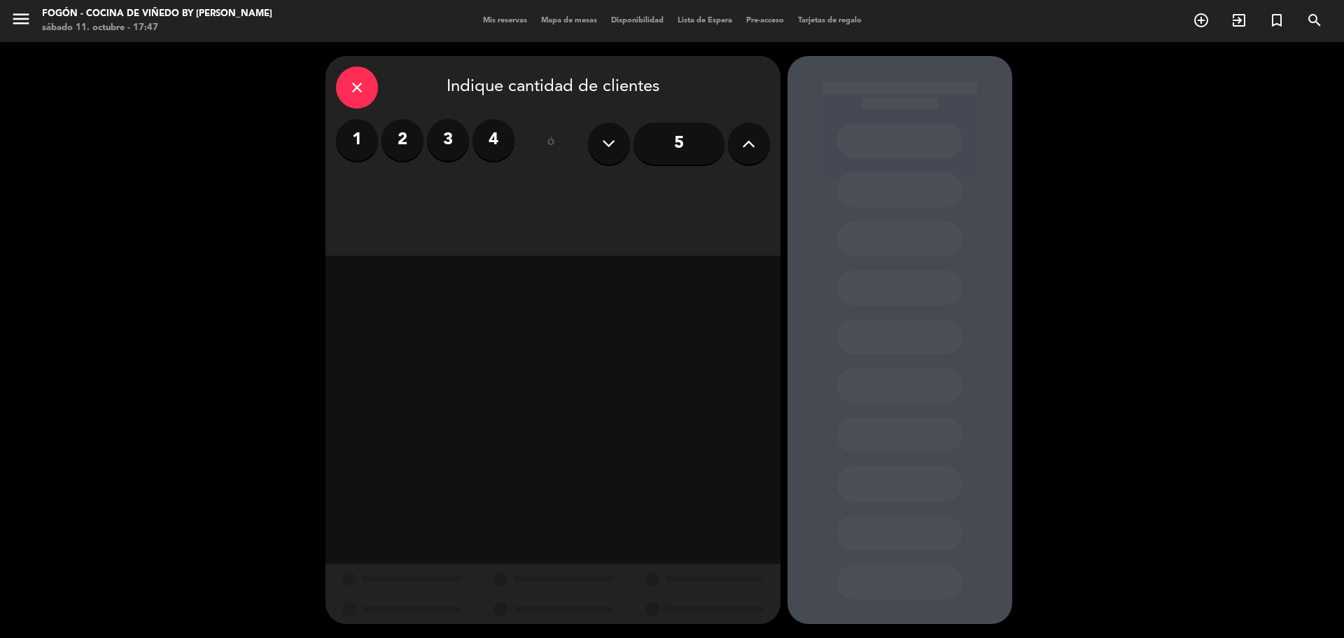
click at [402, 141] on label "2" at bounding box center [402, 140] width 42 height 42
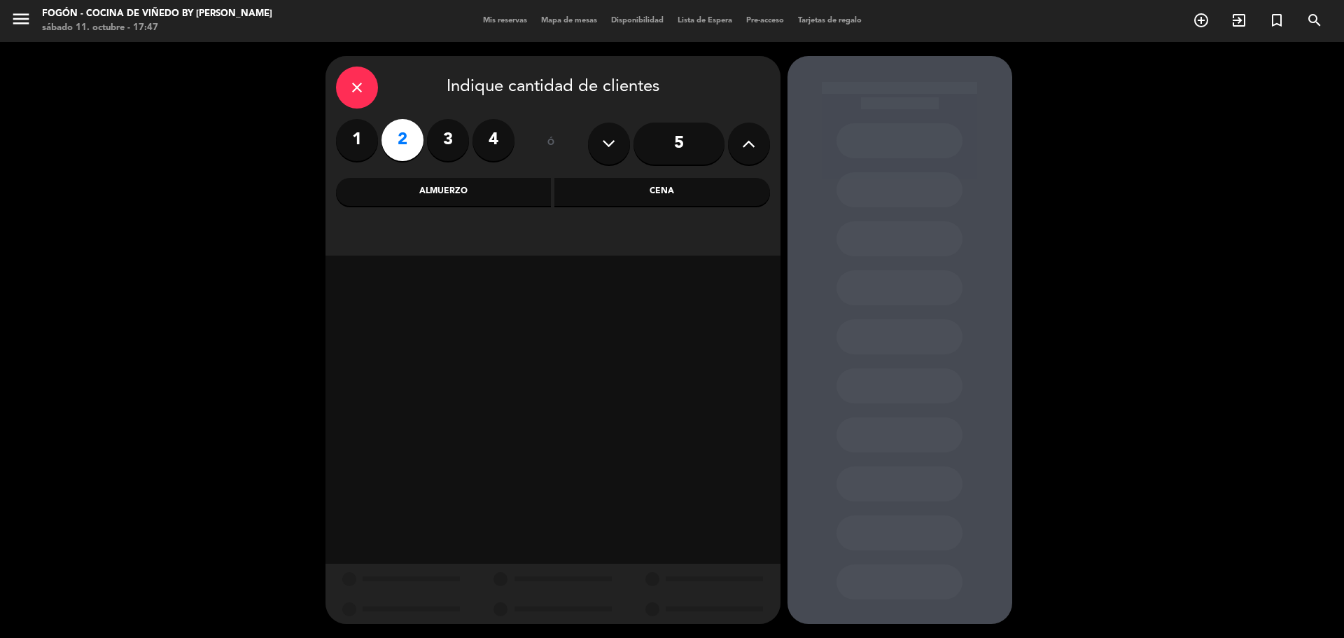
click at [696, 199] on div "Cena" at bounding box center [662, 192] width 216 height 28
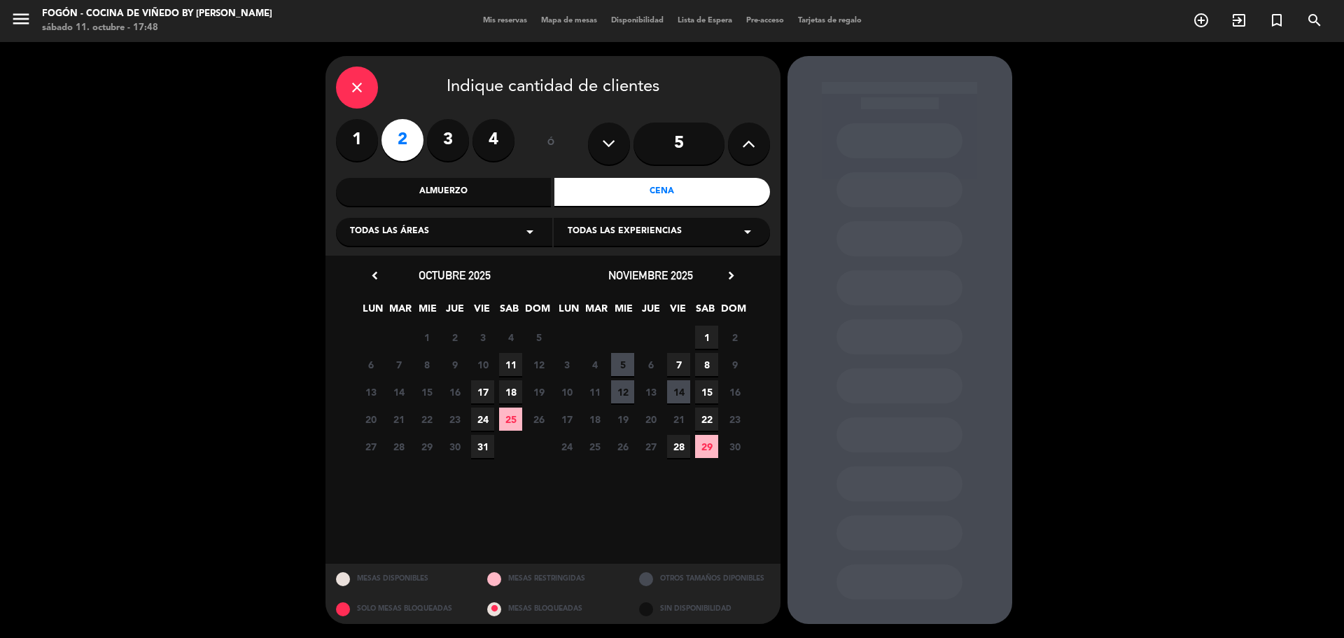
click at [508, 362] on span "11" at bounding box center [510, 364] width 23 height 23
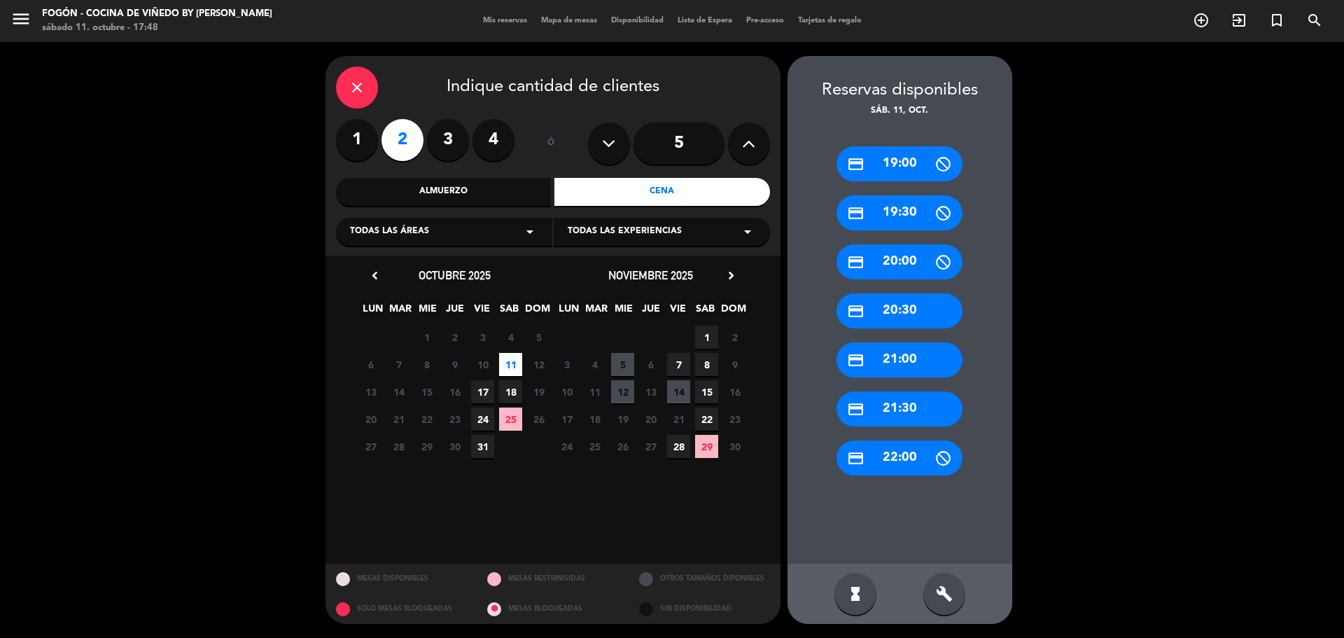
click at [908, 307] on div "credit_card 20:30" at bounding box center [899, 310] width 126 height 35
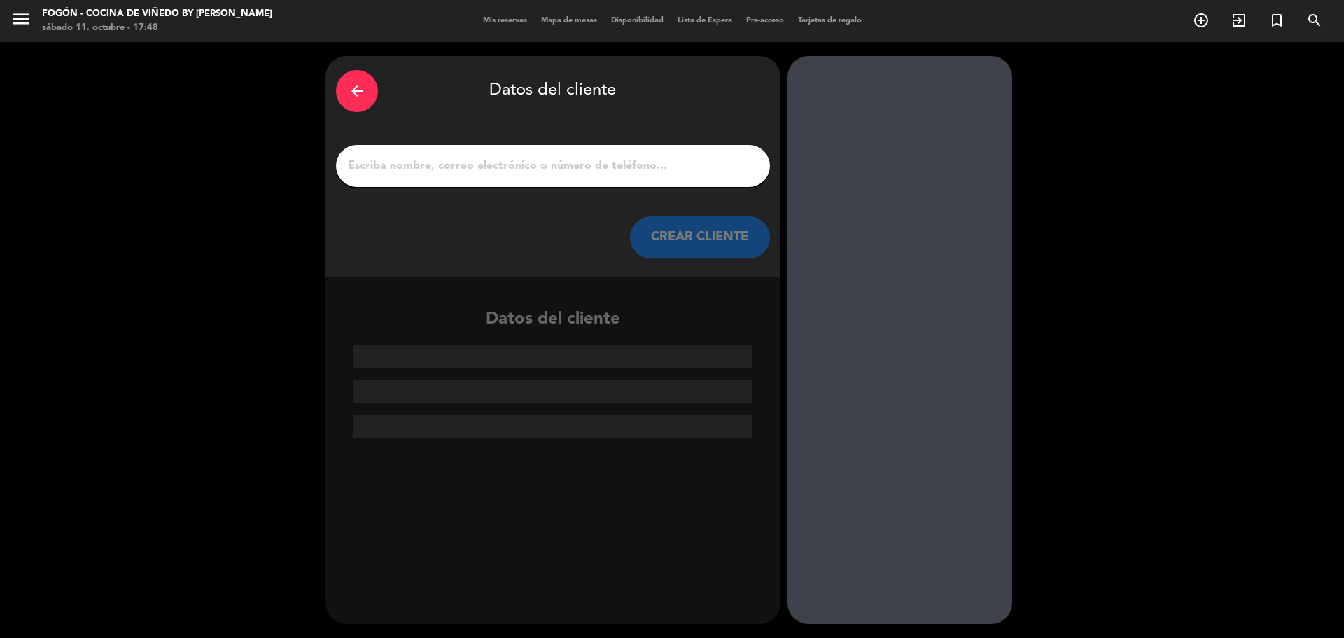
click at [631, 169] on input "1" at bounding box center [552, 166] width 413 height 20
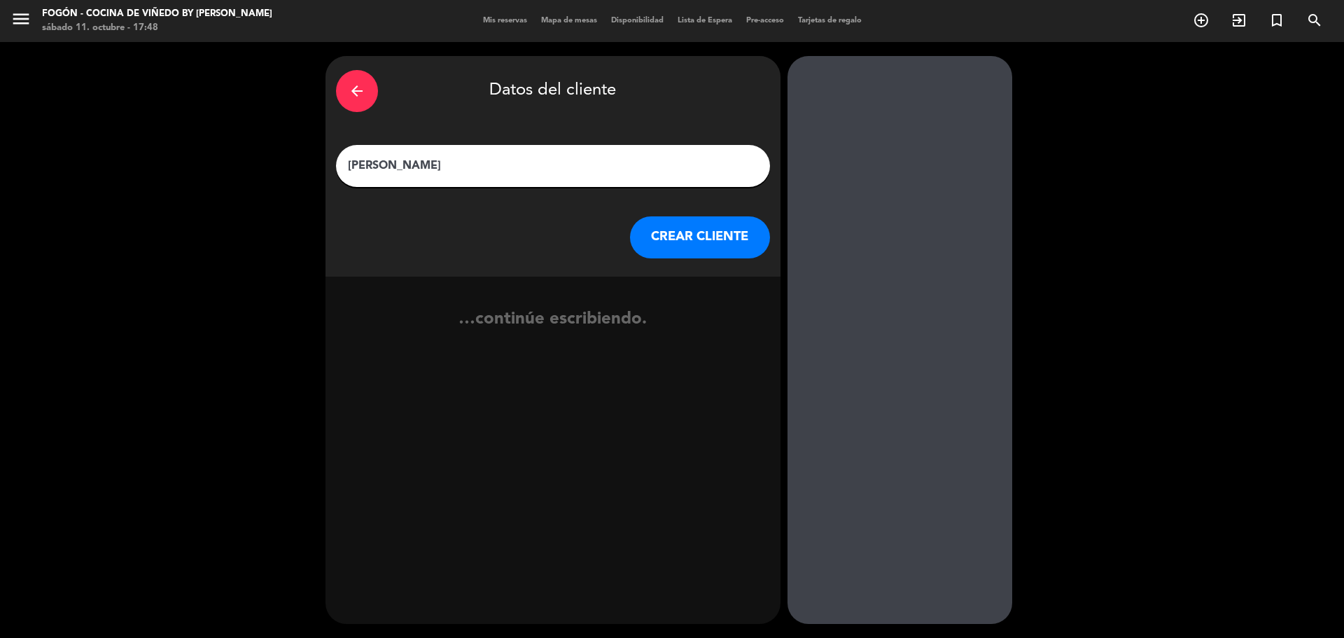
type input "[PERSON_NAME]"
click at [727, 244] on button "CREAR CLIENTE" at bounding box center [700, 237] width 140 height 42
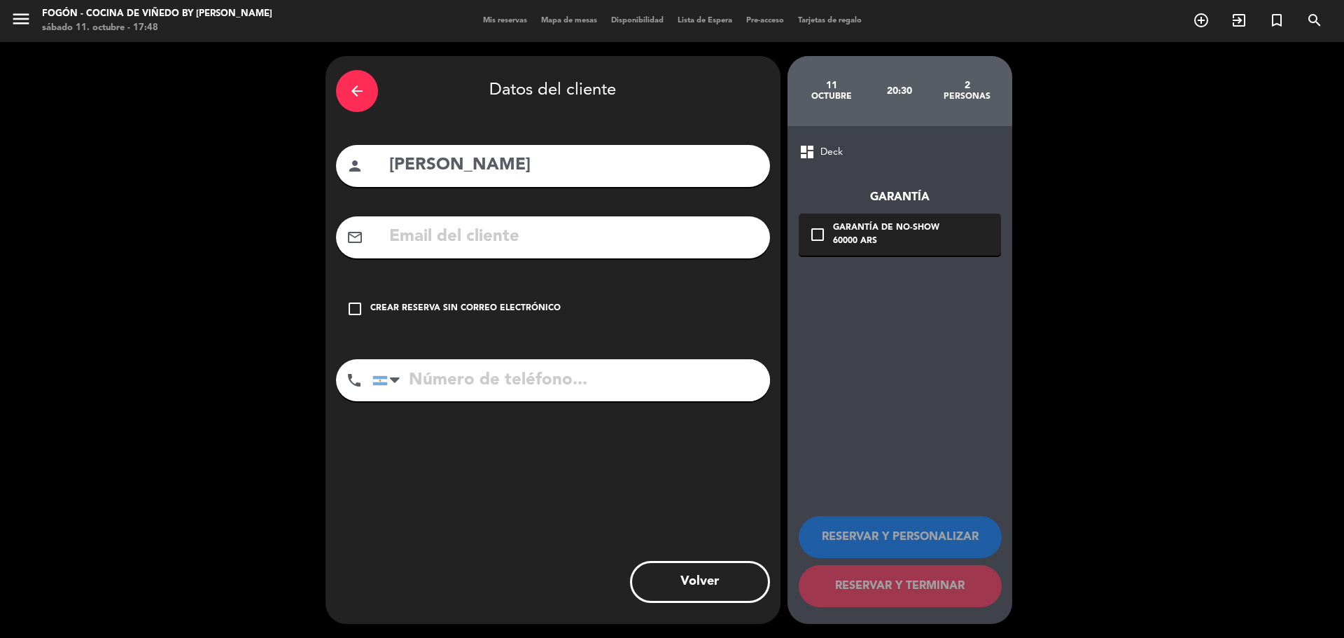
click at [567, 239] on input "text" at bounding box center [574, 237] width 372 height 29
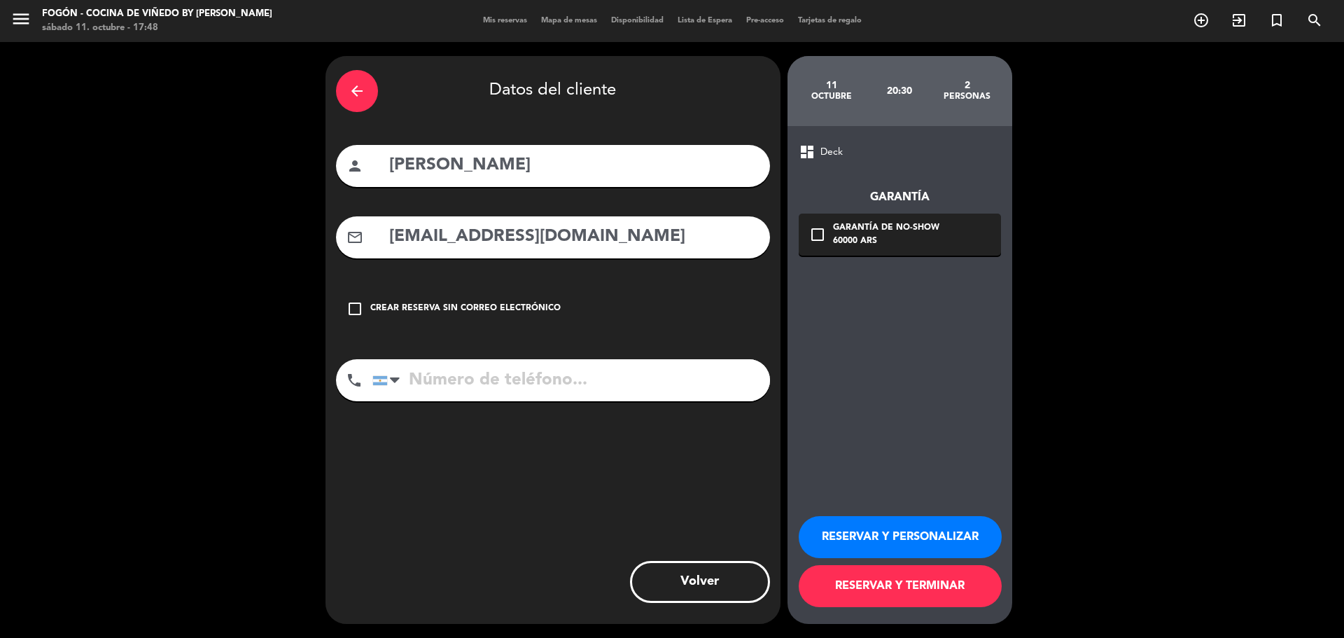
click at [617, 393] on input "tel" at bounding box center [571, 380] width 398 height 42
click at [531, 236] on input "[EMAIL_ADDRESS][DOMAIN_NAME]" at bounding box center [574, 237] width 372 height 29
type input "[EMAIL_ADDRESS][DOMAIN_NAME]"
click at [545, 374] on input "tel" at bounding box center [571, 380] width 398 height 42
type input "3424070040"
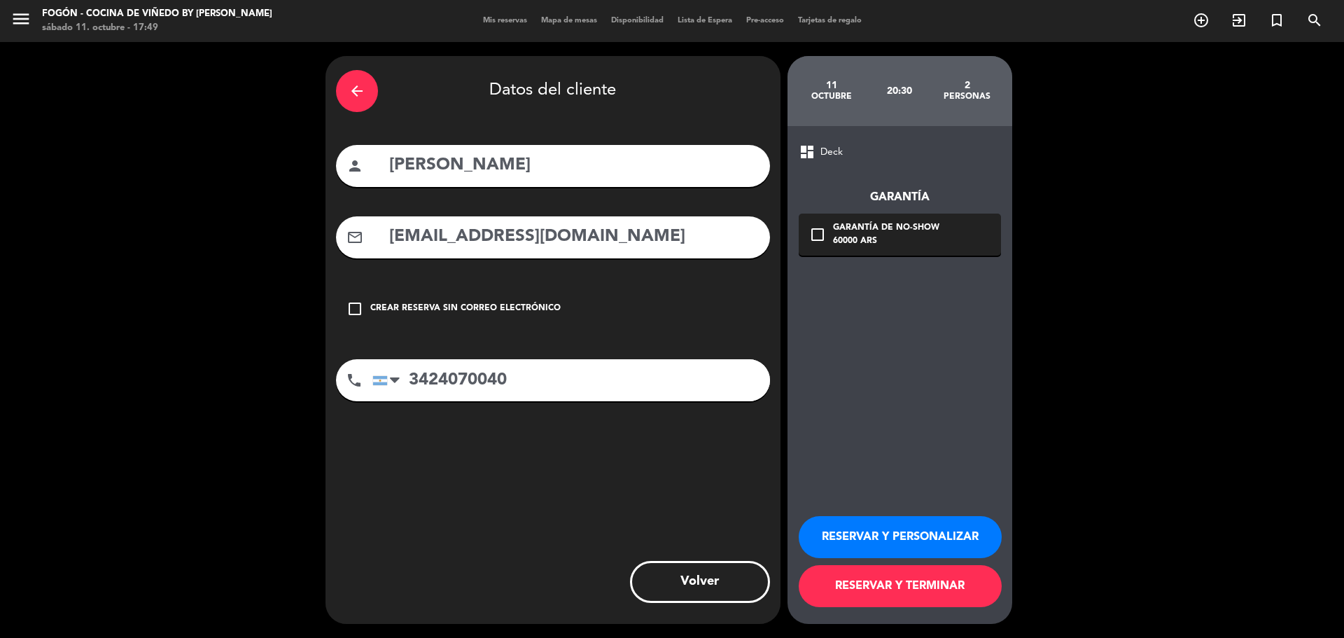
click at [883, 239] on div "60000 ARS" at bounding box center [886, 241] width 106 height 14
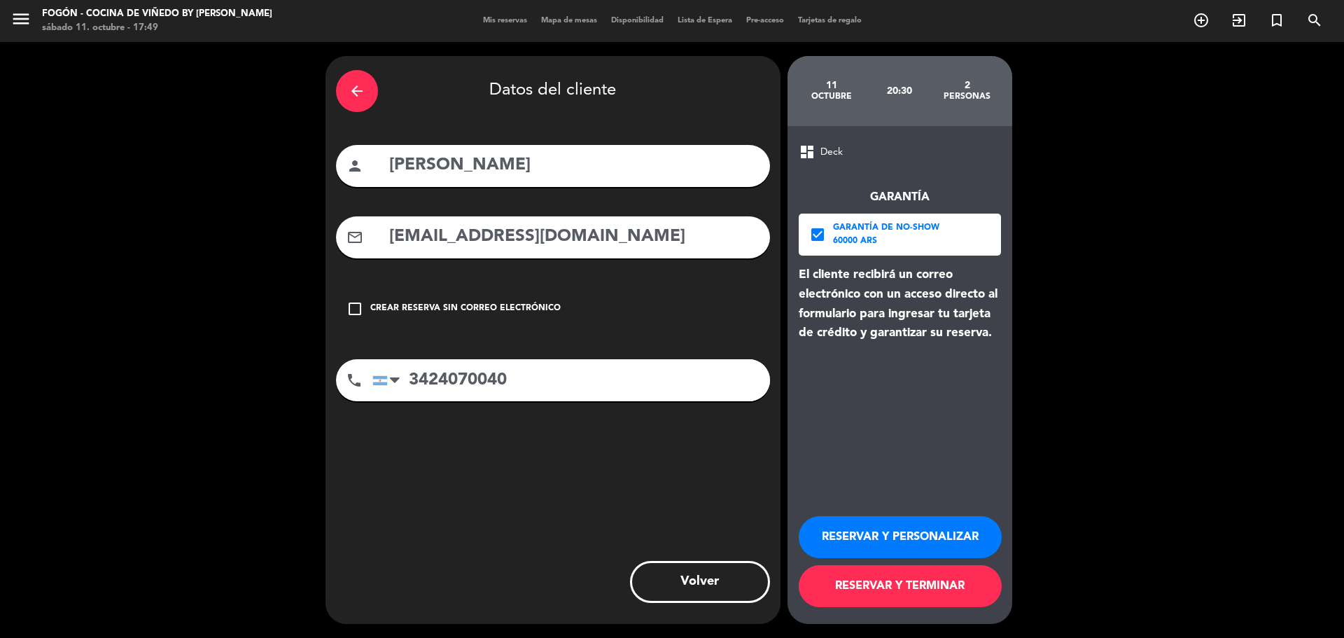
click at [456, 167] on input "[PERSON_NAME]" at bounding box center [574, 165] width 372 height 29
type input "[PERSON_NAME]"
click at [899, 535] on button "RESERVAR Y PERSONALIZAR" at bounding box center [900, 537] width 203 height 42
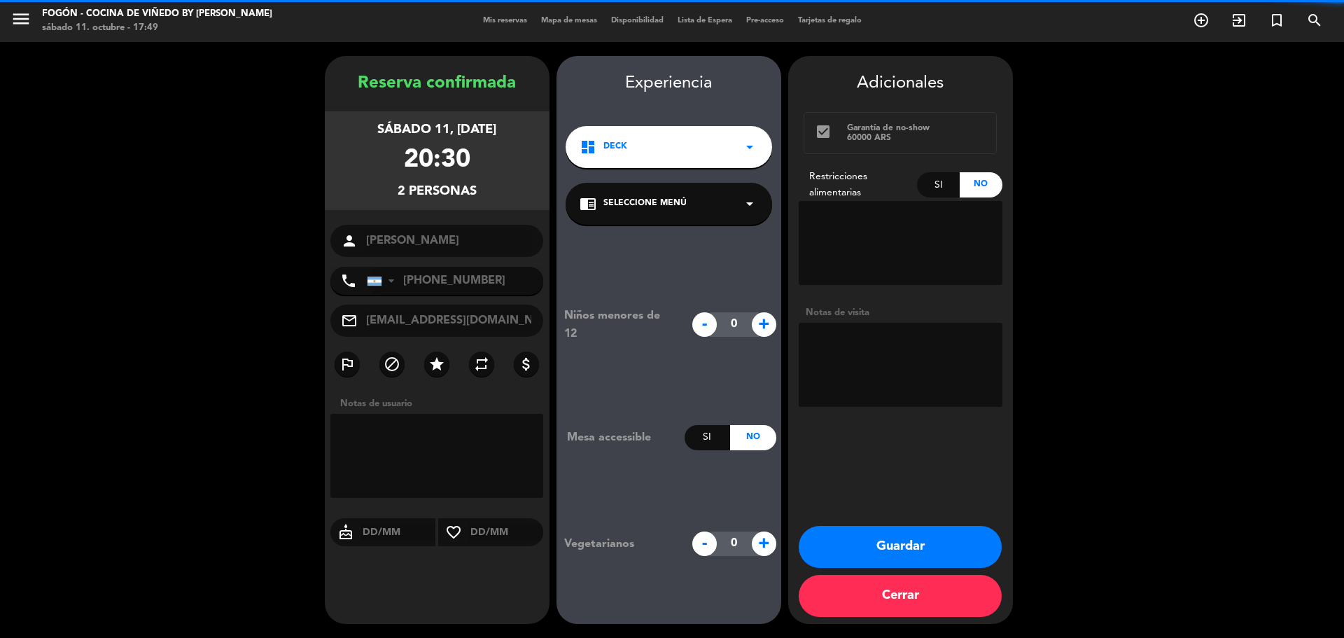
click at [838, 372] on textarea at bounding box center [901, 365] width 204 height 84
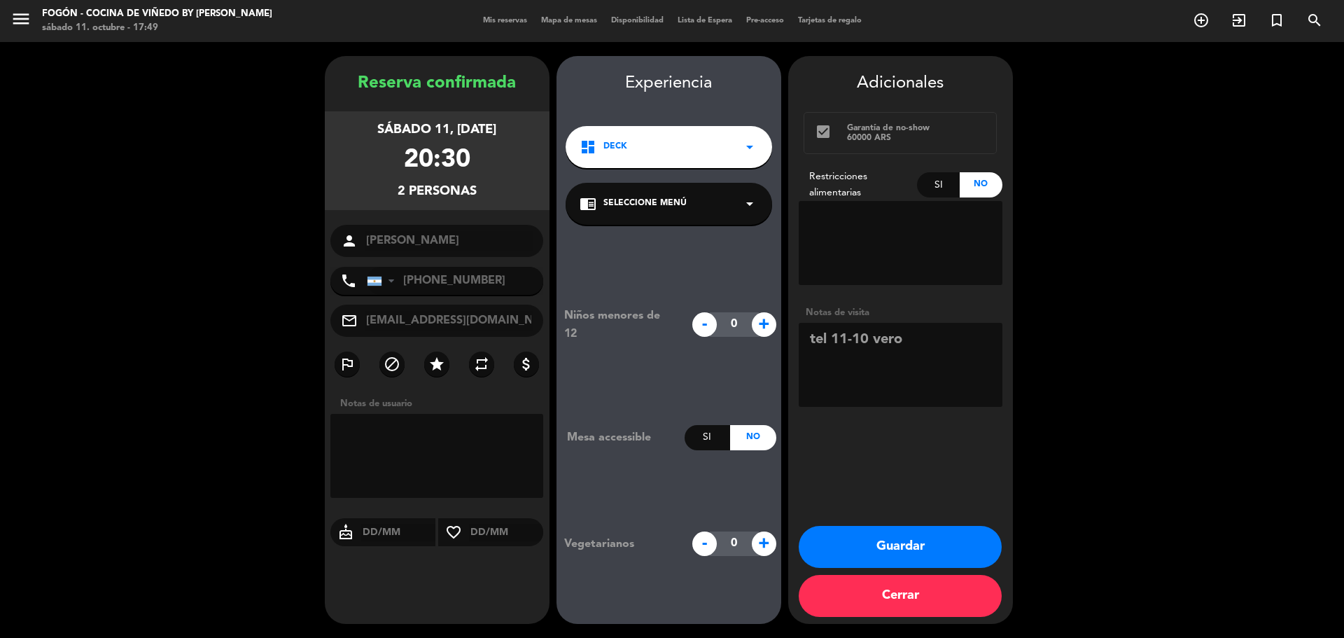
type textarea "tel 11-10 vero"
click at [908, 556] on button "Guardar" at bounding box center [900, 547] width 203 height 42
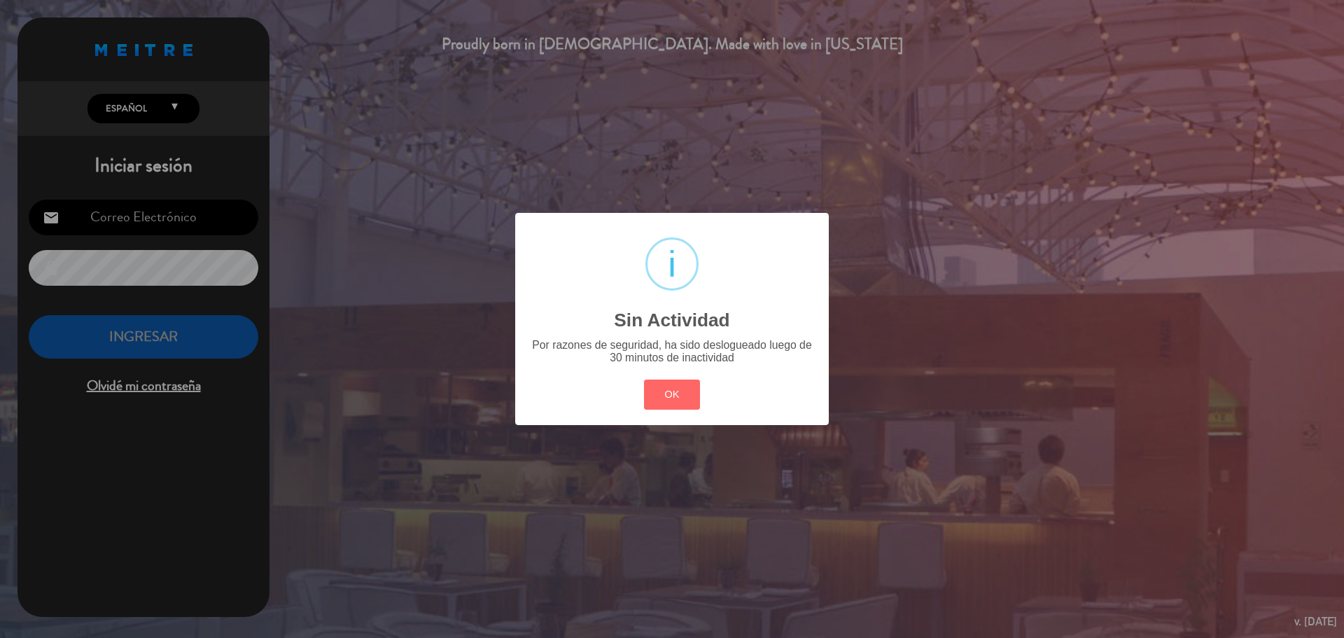
type input "[EMAIL_ADDRESS][PERSON_NAME][DOMAIN_NAME]"
